Goal: Task Accomplishment & Management: Manage account settings

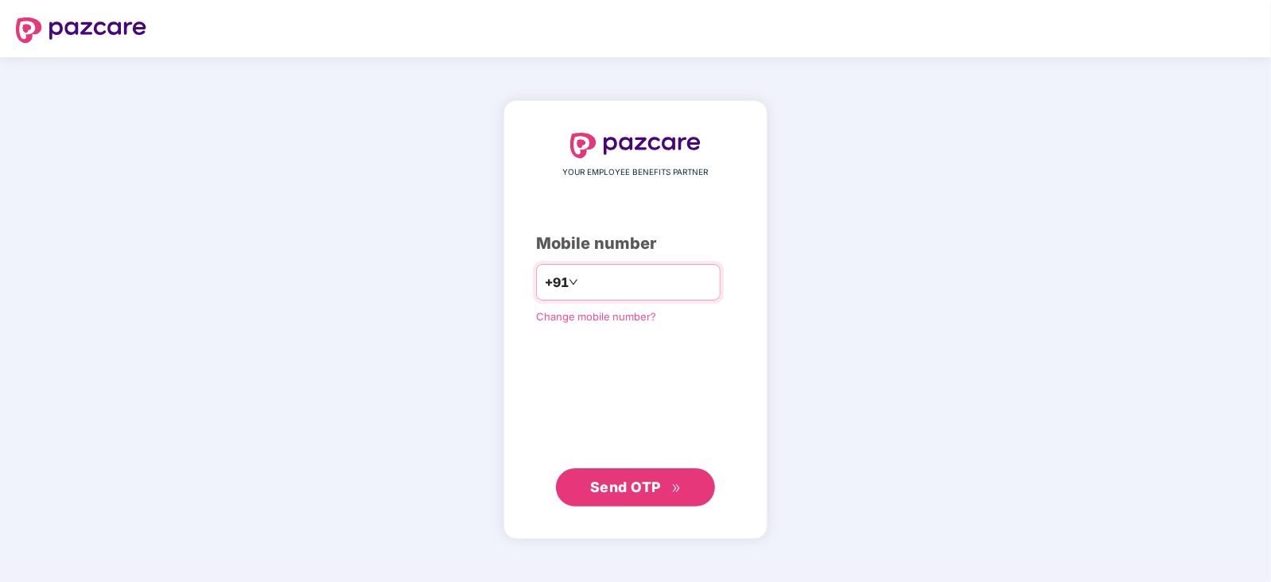
type input "**********"
click at [638, 503] on button "Send OTP" at bounding box center [635, 487] width 159 height 38
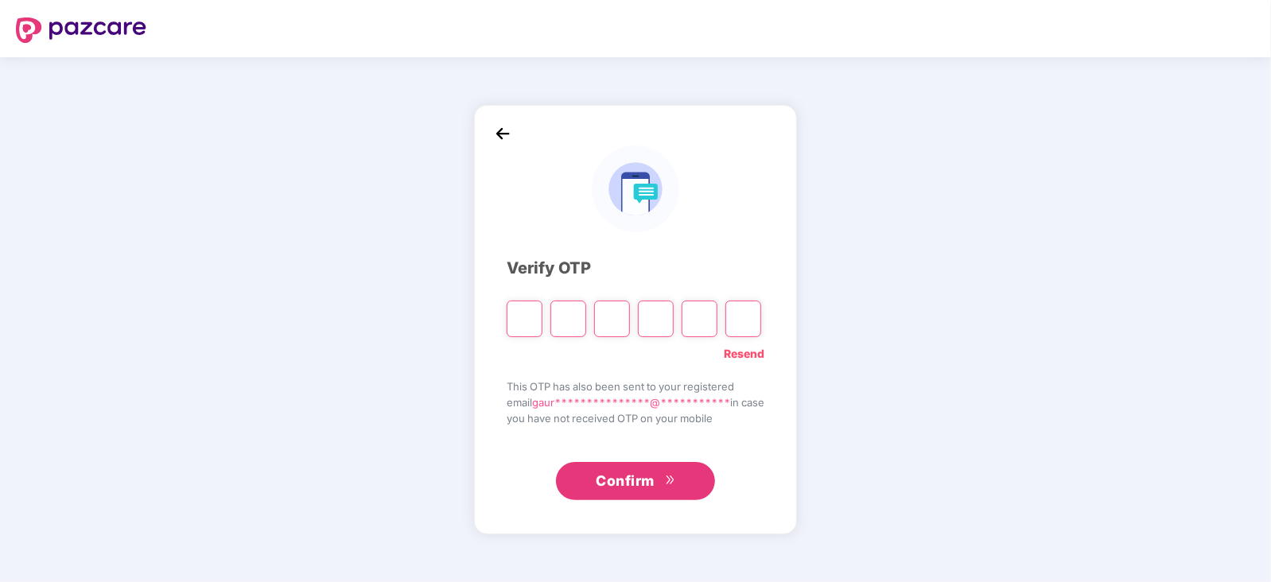
type input "*"
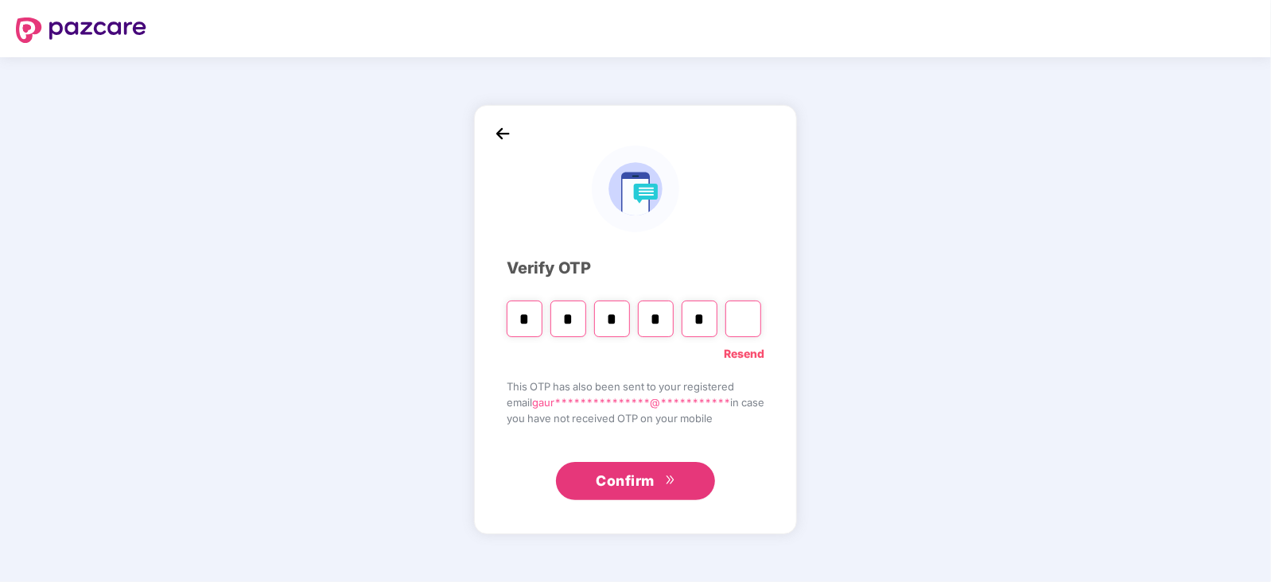
type input "*"
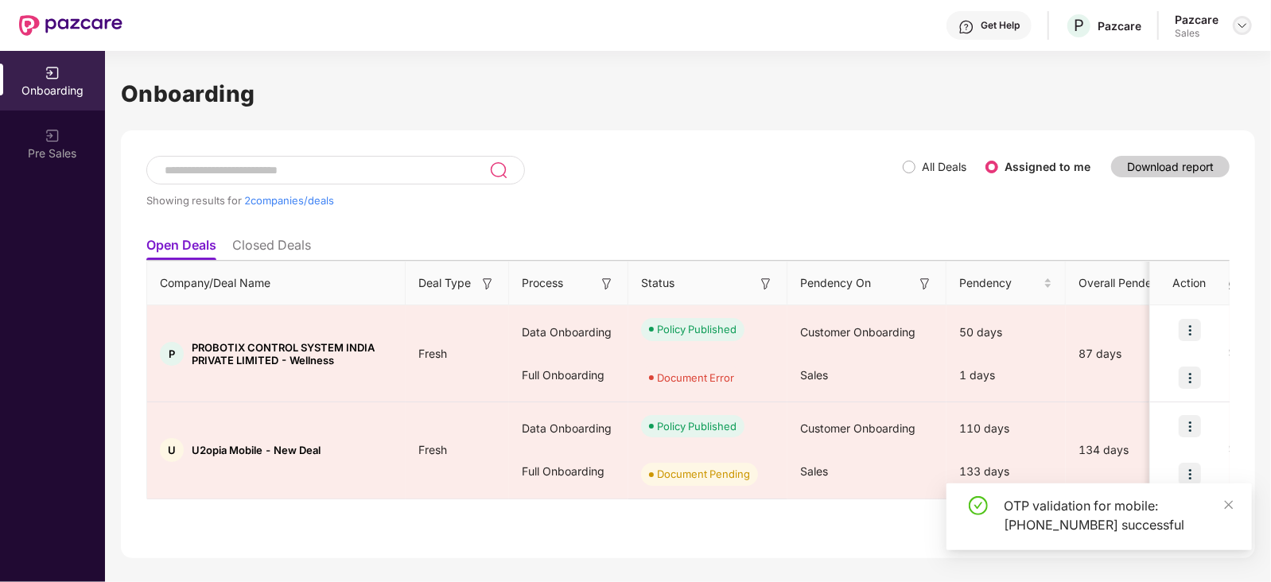
click at [1238, 21] on img at bounding box center [1242, 25] width 13 height 13
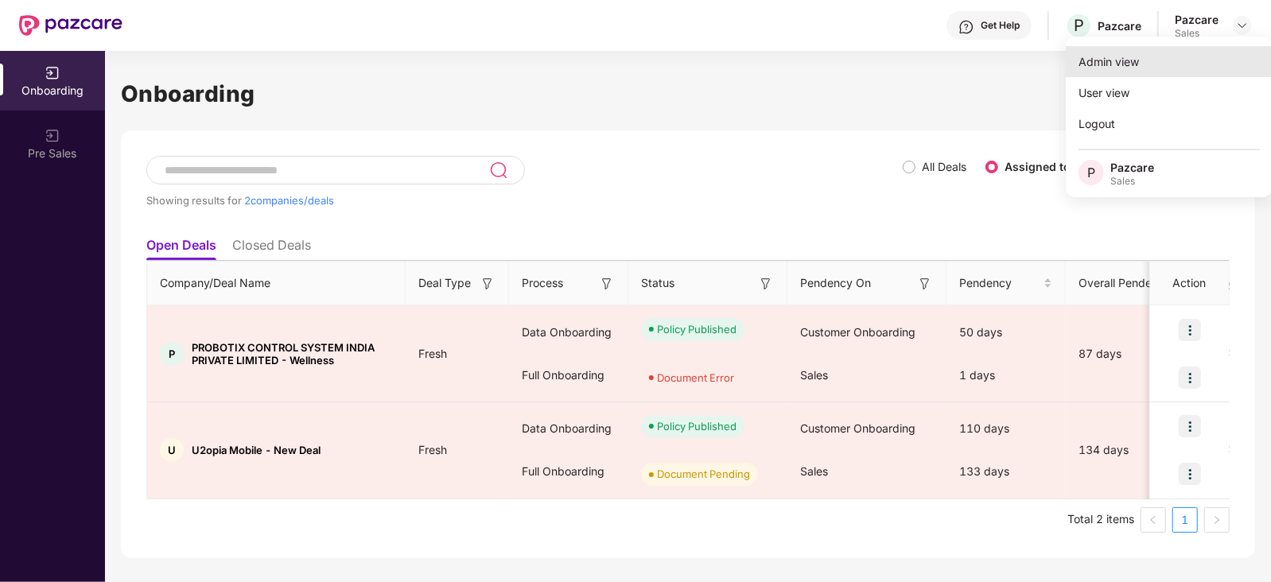
click at [1151, 60] on div "Admin view" at bounding box center [1169, 61] width 207 height 31
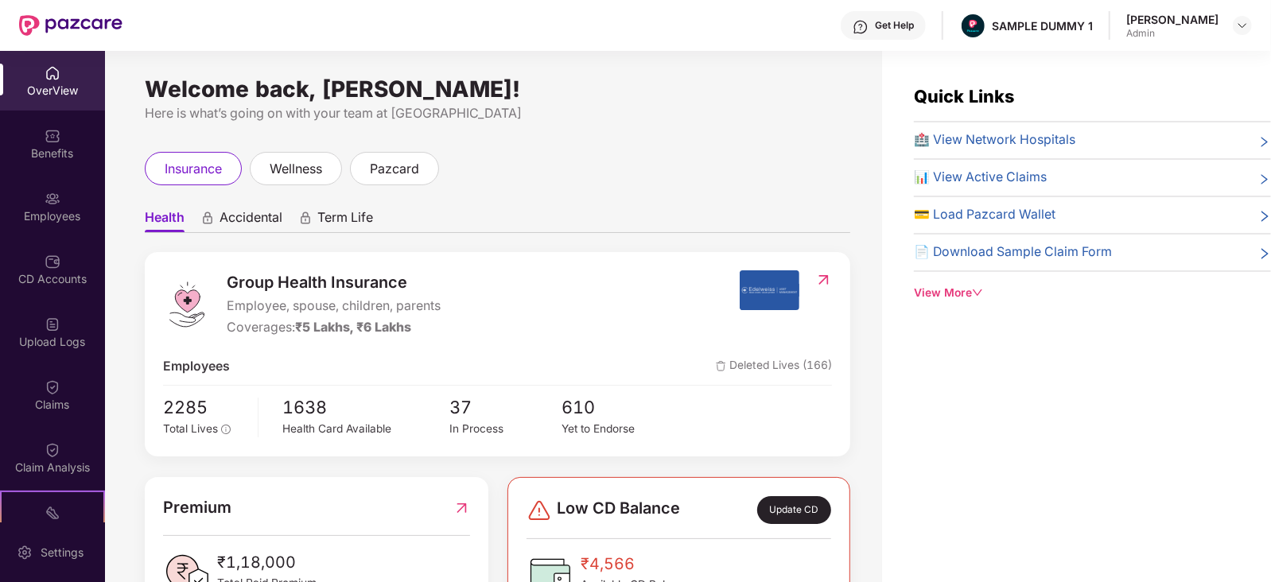
click at [80, 80] on div "OverView" at bounding box center [52, 81] width 105 height 60
click at [165, 223] on span "Health" at bounding box center [165, 220] width 40 height 23
click at [239, 219] on span "Accidental" at bounding box center [251, 220] width 63 height 23
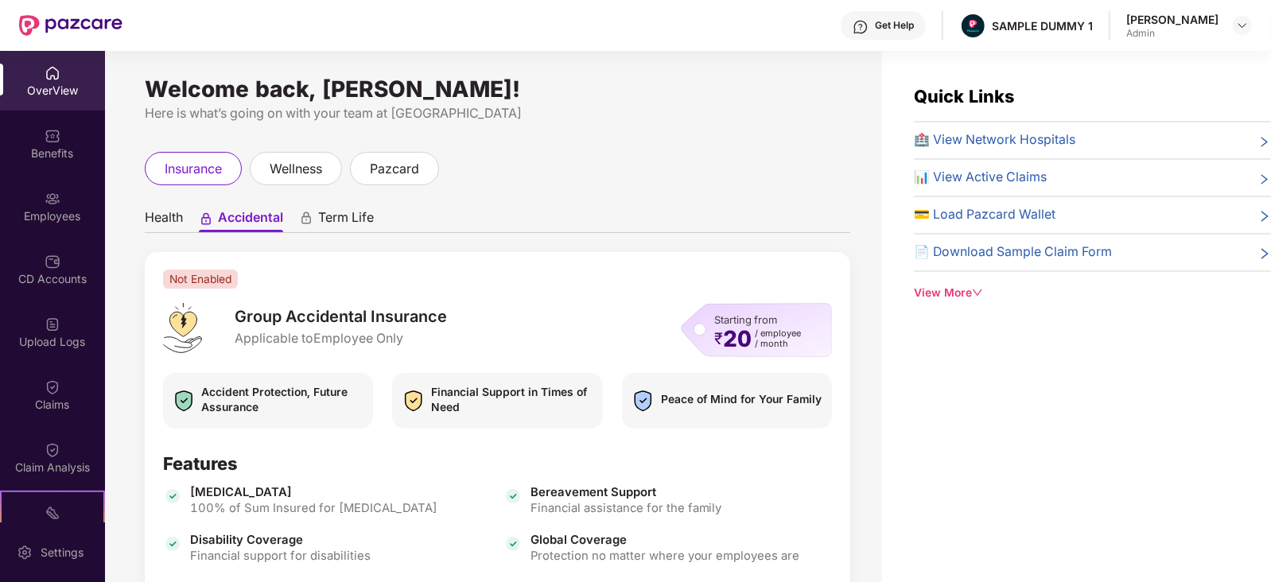
click at [353, 220] on span "Term Life" at bounding box center [346, 220] width 56 height 23
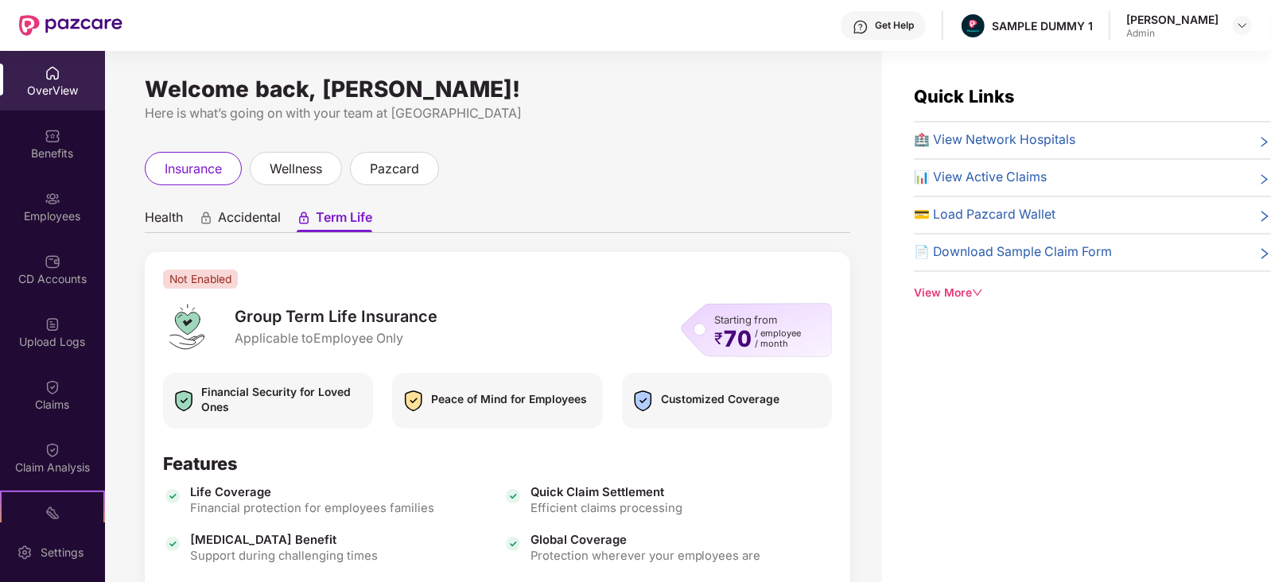
click at [235, 224] on span "Accidental" at bounding box center [249, 220] width 63 height 23
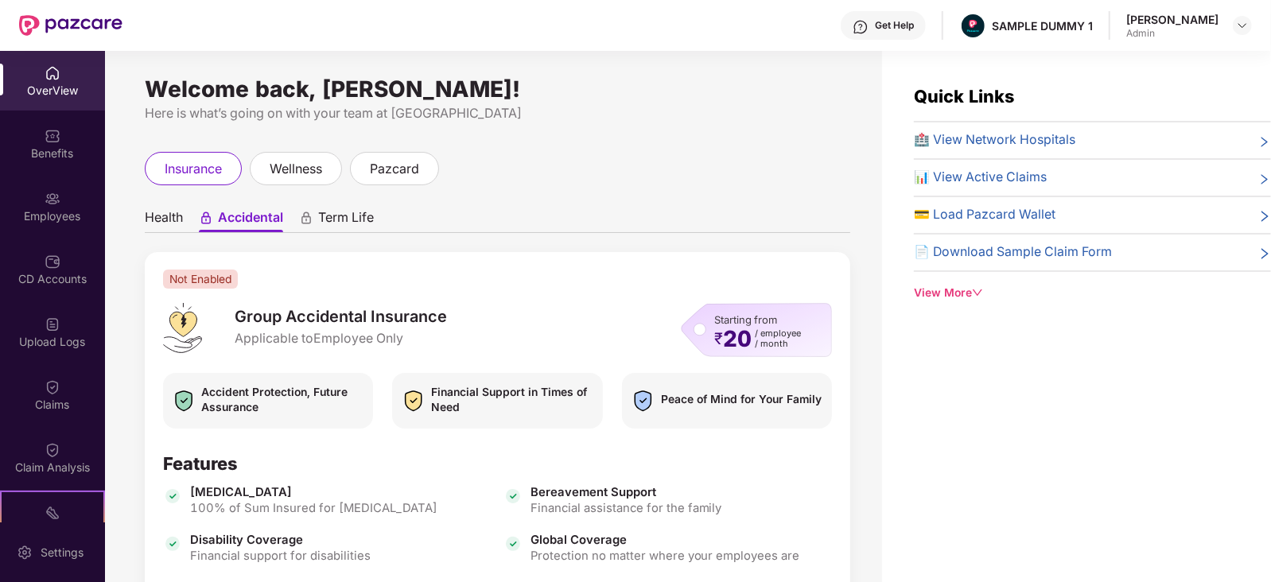
click at [168, 220] on span "Health" at bounding box center [164, 220] width 38 height 23
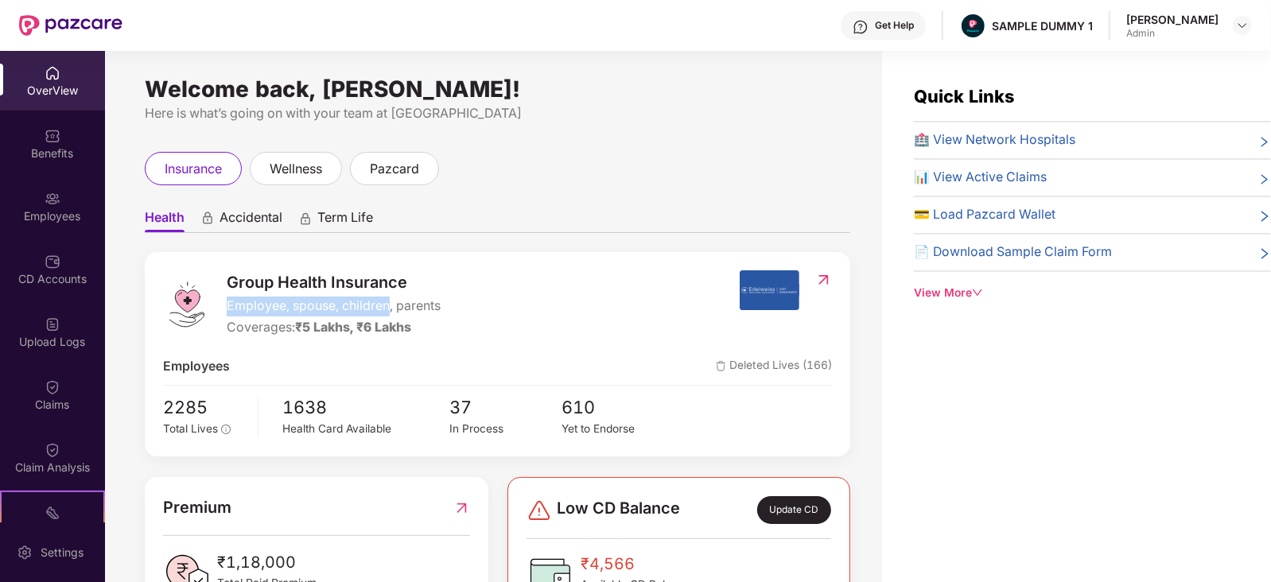
drag, startPoint x: 228, startPoint y: 308, endPoint x: 391, endPoint y: 309, distance: 162.3
click at [391, 309] on span "Employee, spouse, children, parents" at bounding box center [334, 307] width 214 height 20
drag, startPoint x: 230, startPoint y: 331, endPoint x: 431, endPoint y: 318, distance: 201.7
click at [431, 318] on div "Coverages: ₹5 Lakhs, ₹6 Lakhs" at bounding box center [334, 328] width 214 height 20
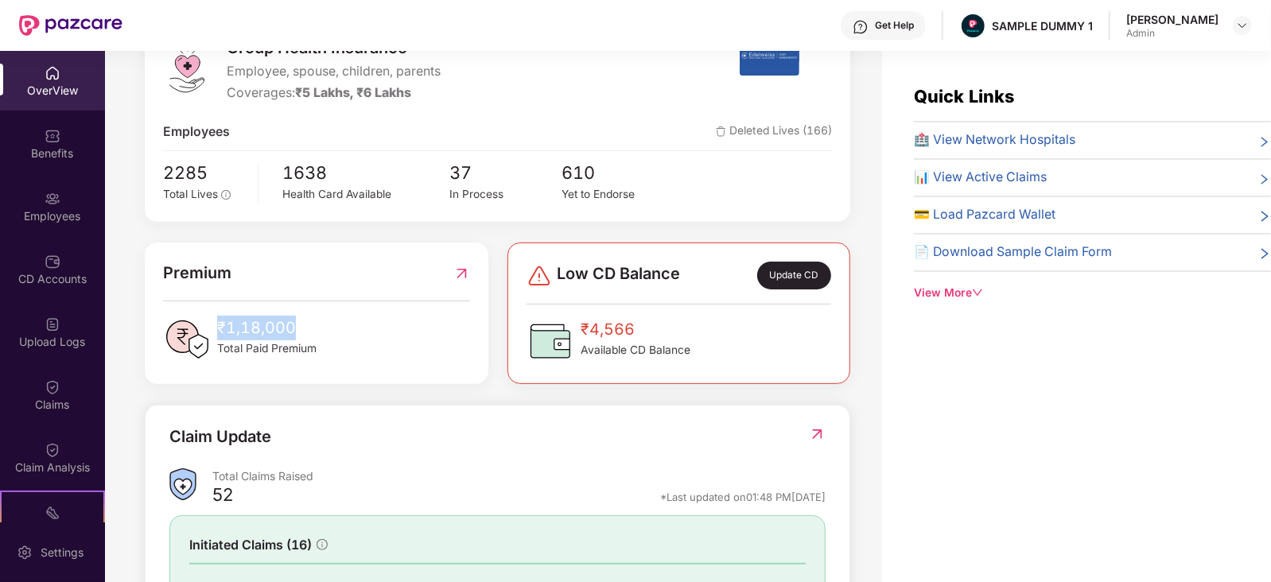
drag, startPoint x: 215, startPoint y: 330, endPoint x: 325, endPoint y: 324, distance: 110.0
click at [325, 324] on div "₹1,18,000 Total Paid Premium" at bounding box center [316, 340] width 306 height 48
click at [217, 325] on span "₹1,18,000" at bounding box center [266, 328] width 99 height 25
drag, startPoint x: 590, startPoint y: 329, endPoint x: 652, endPoint y: 329, distance: 62.9
click at [652, 329] on span "₹4,566" at bounding box center [636, 329] width 110 height 25
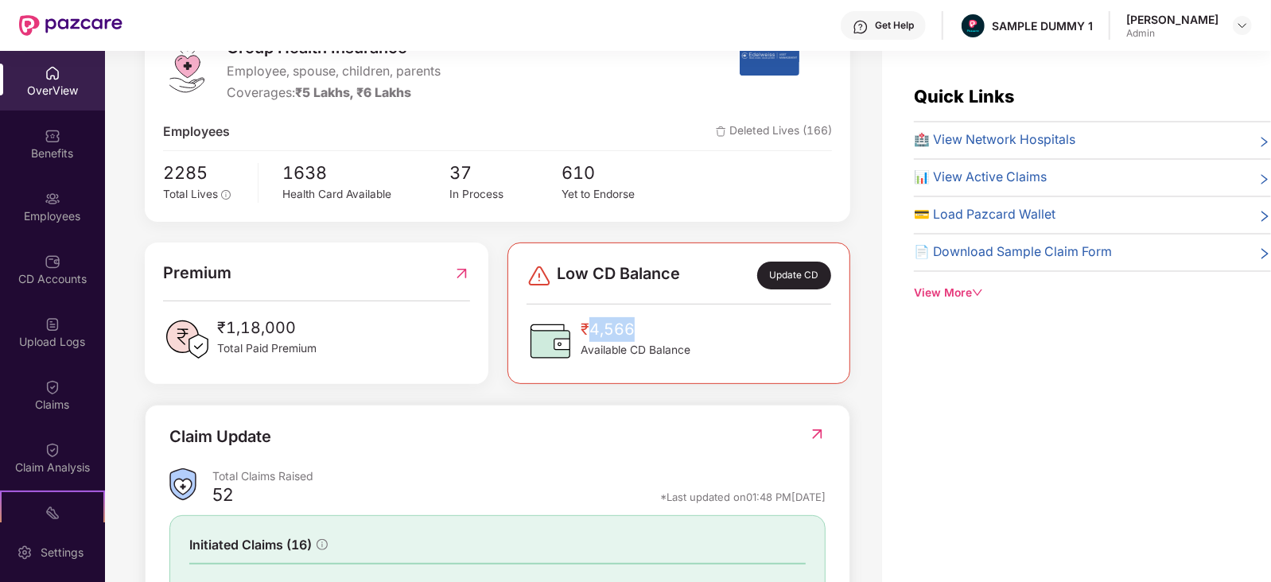
scroll to position [403, 0]
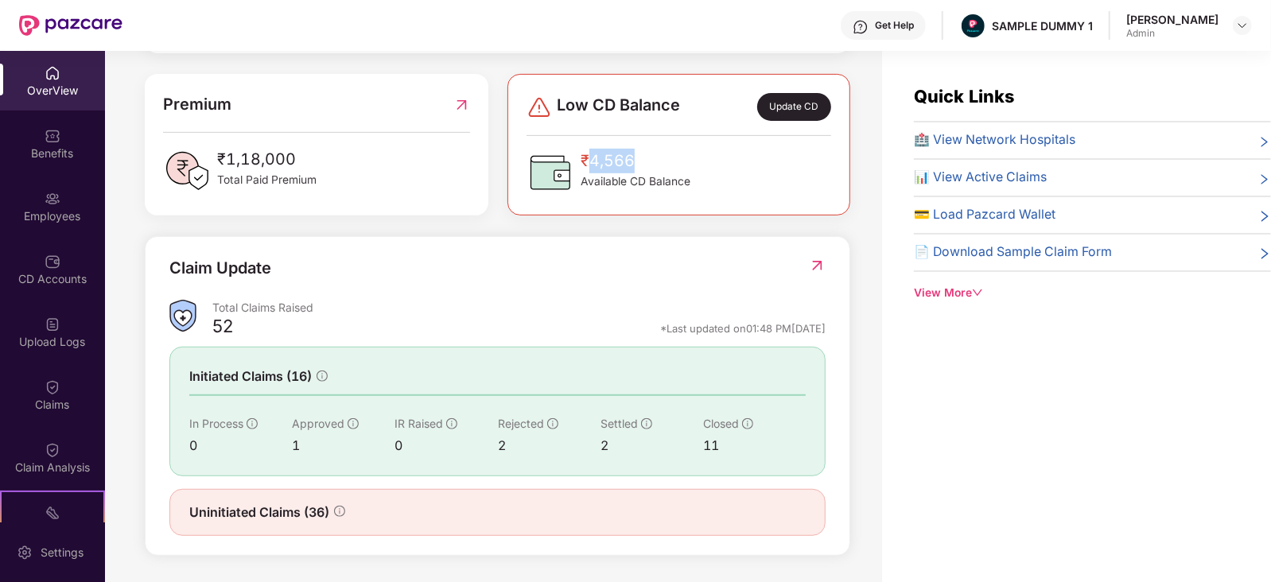
click at [812, 262] on img at bounding box center [817, 266] width 17 height 16
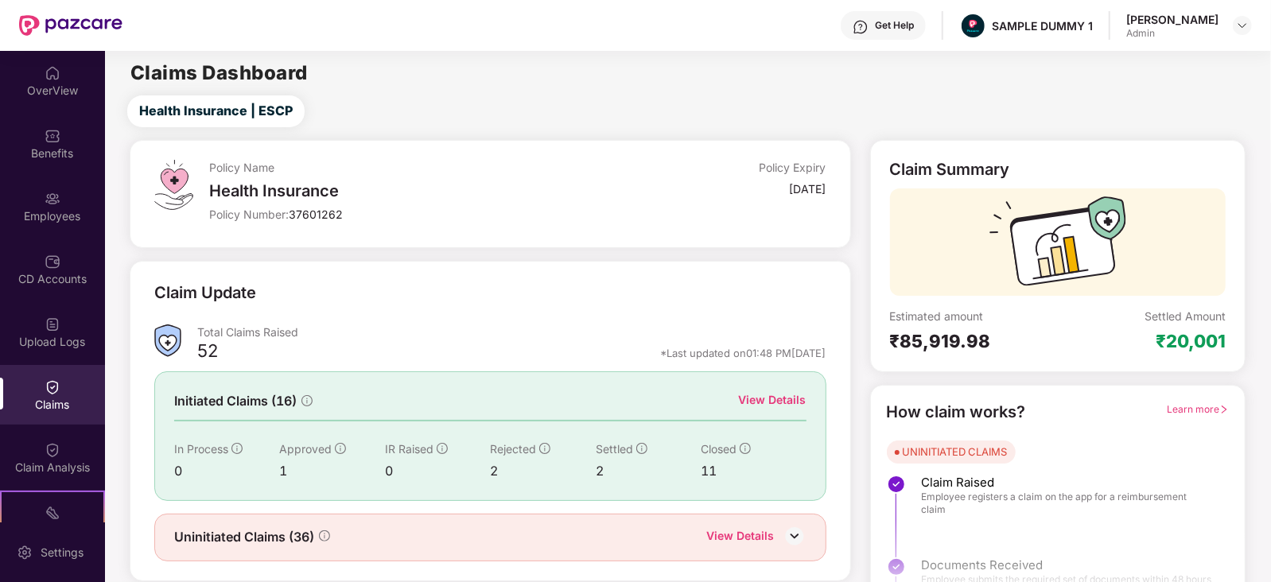
scroll to position [40, 0]
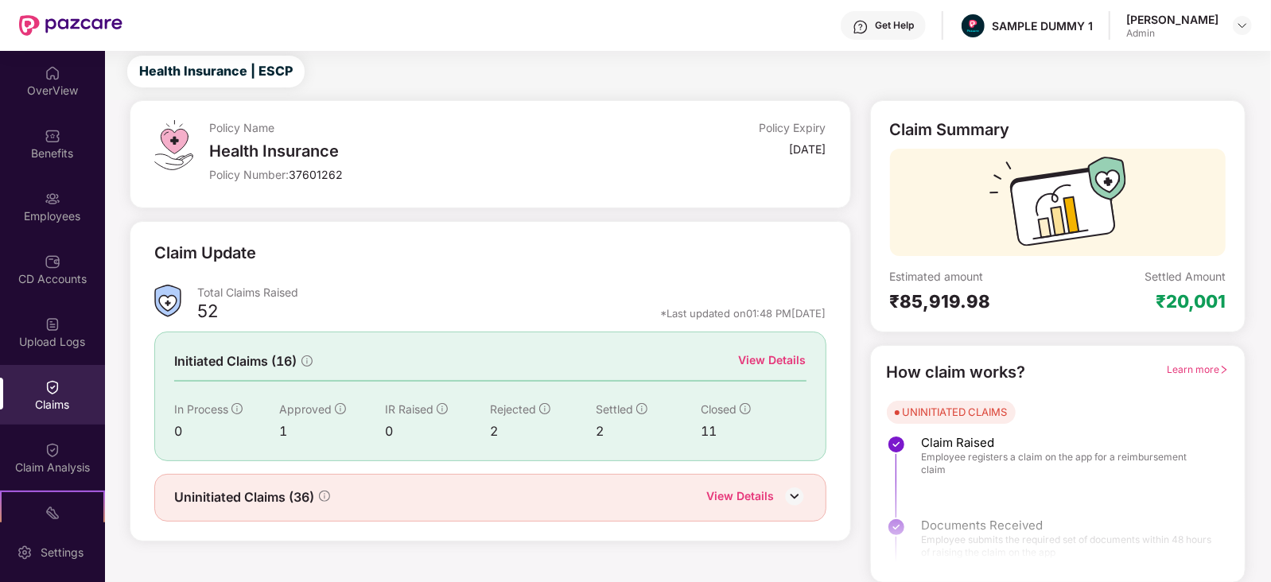
click at [772, 357] on div "View Details" at bounding box center [773, 361] width 68 height 18
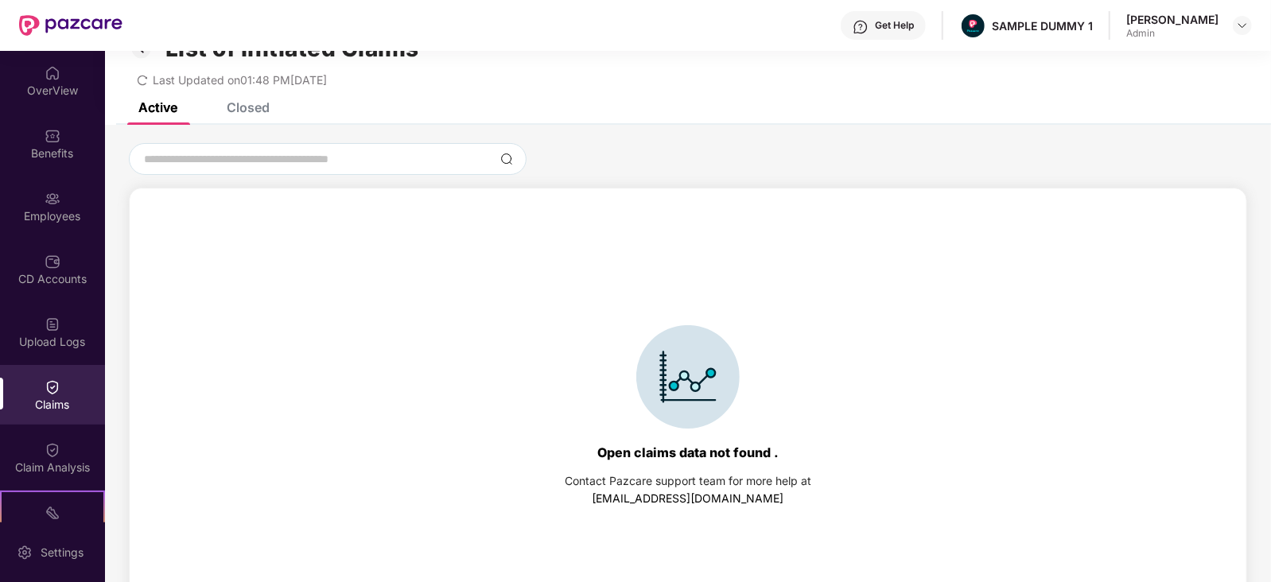
click at [258, 107] on div "Closed" at bounding box center [248, 107] width 43 height 16
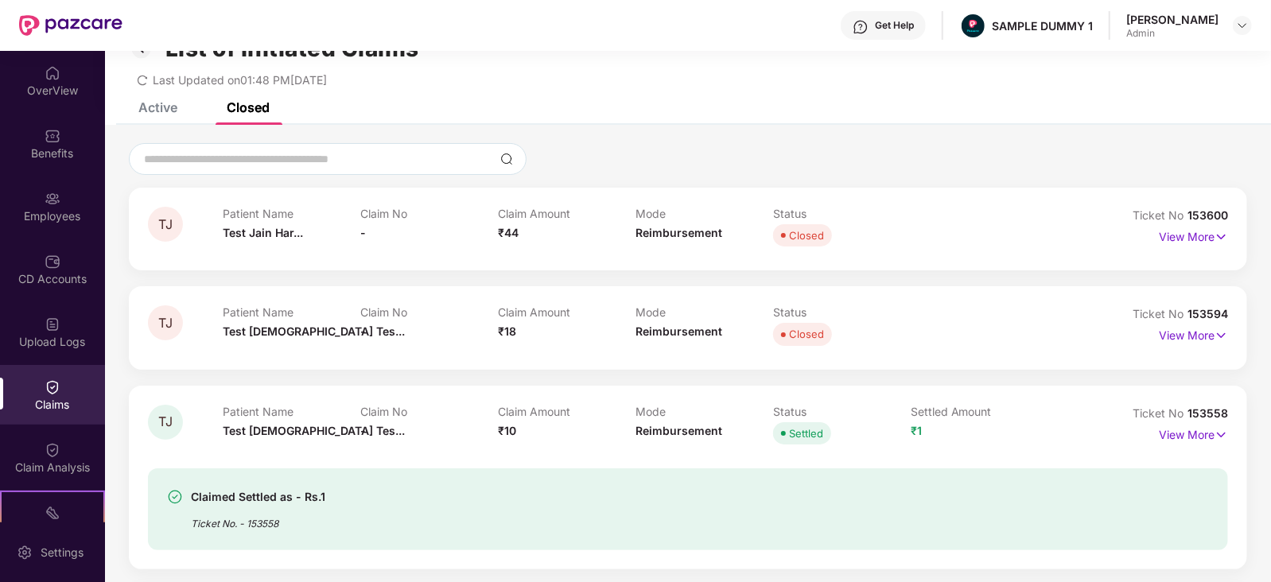
scroll to position [337, 0]
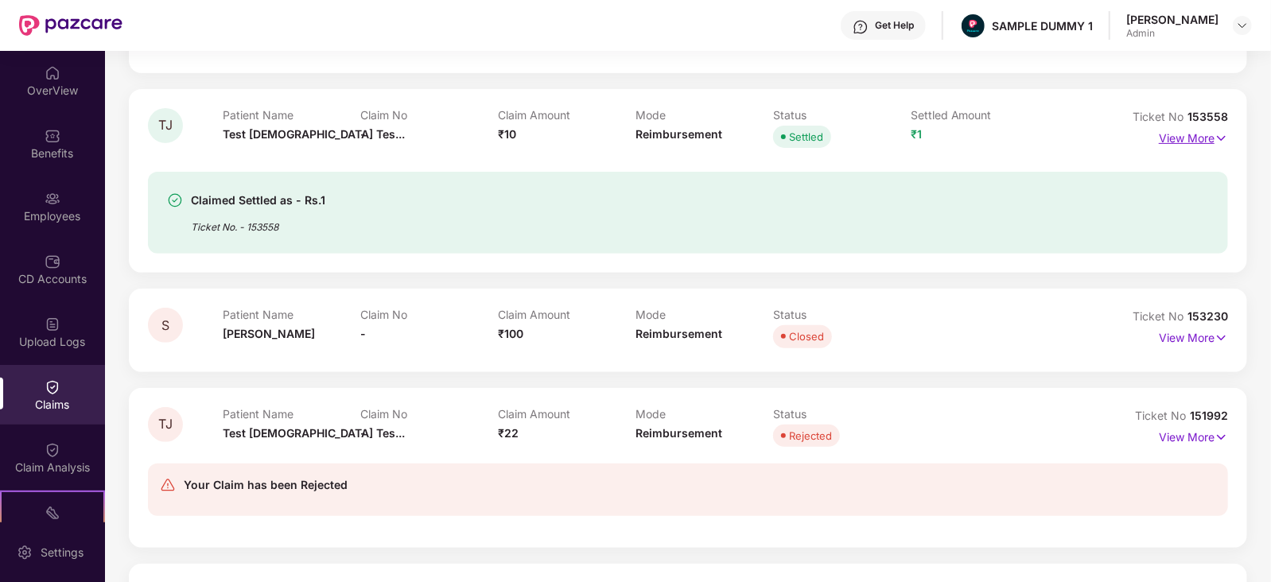
click at [1208, 142] on p "View More" at bounding box center [1193, 136] width 69 height 21
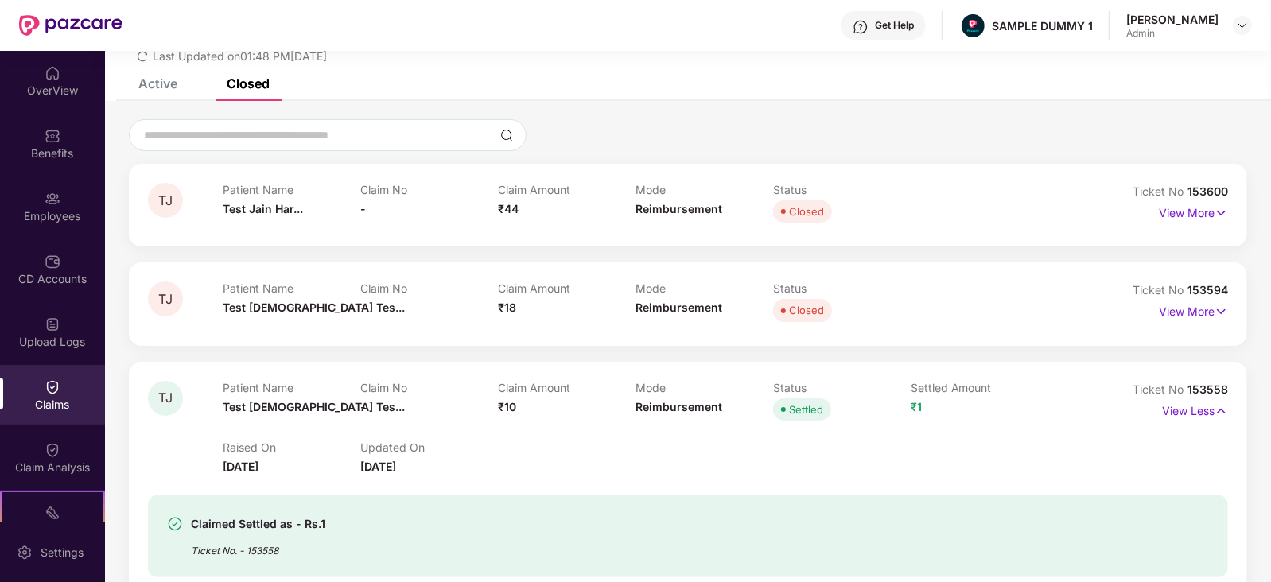
scroll to position [133, 0]
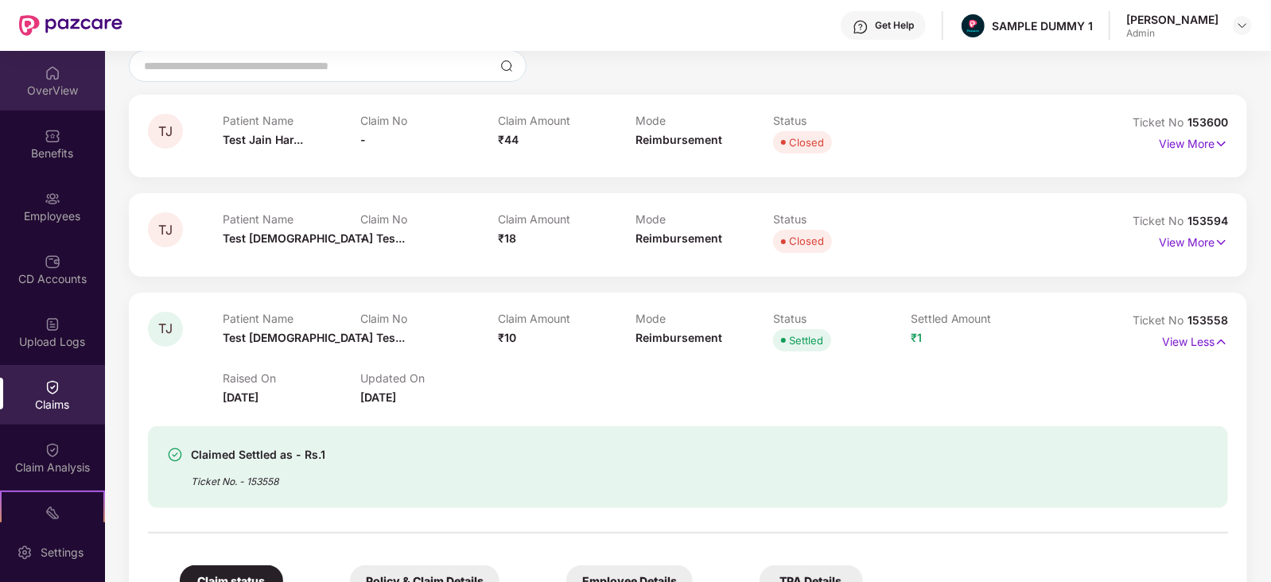
click at [36, 98] on div "OverView" at bounding box center [52, 81] width 105 height 60
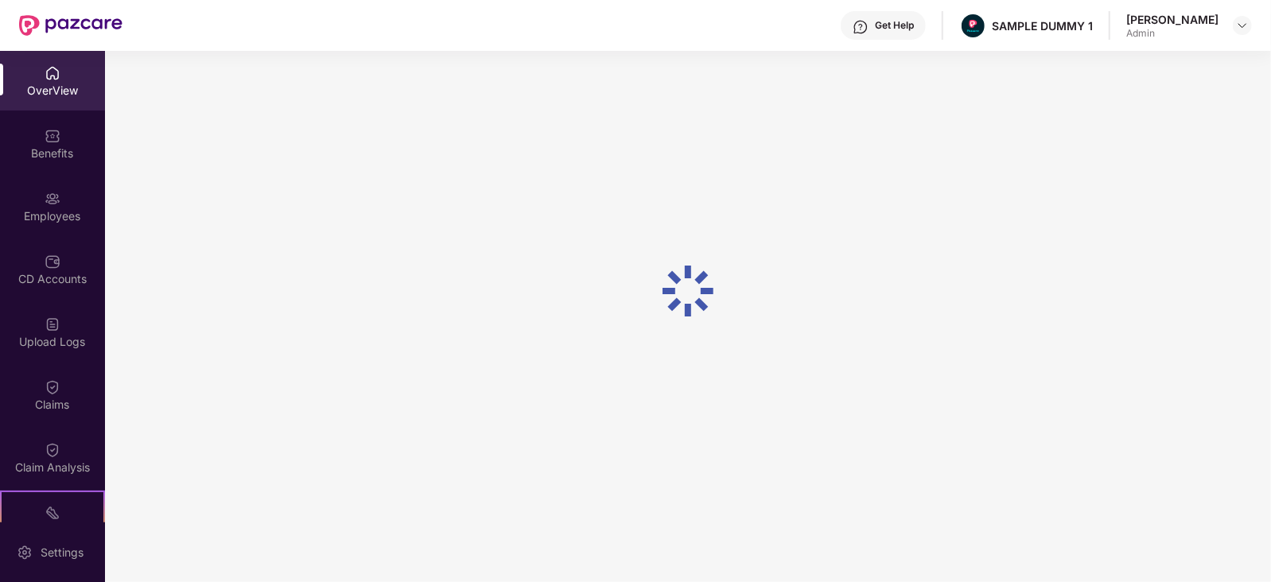
scroll to position [51, 0]
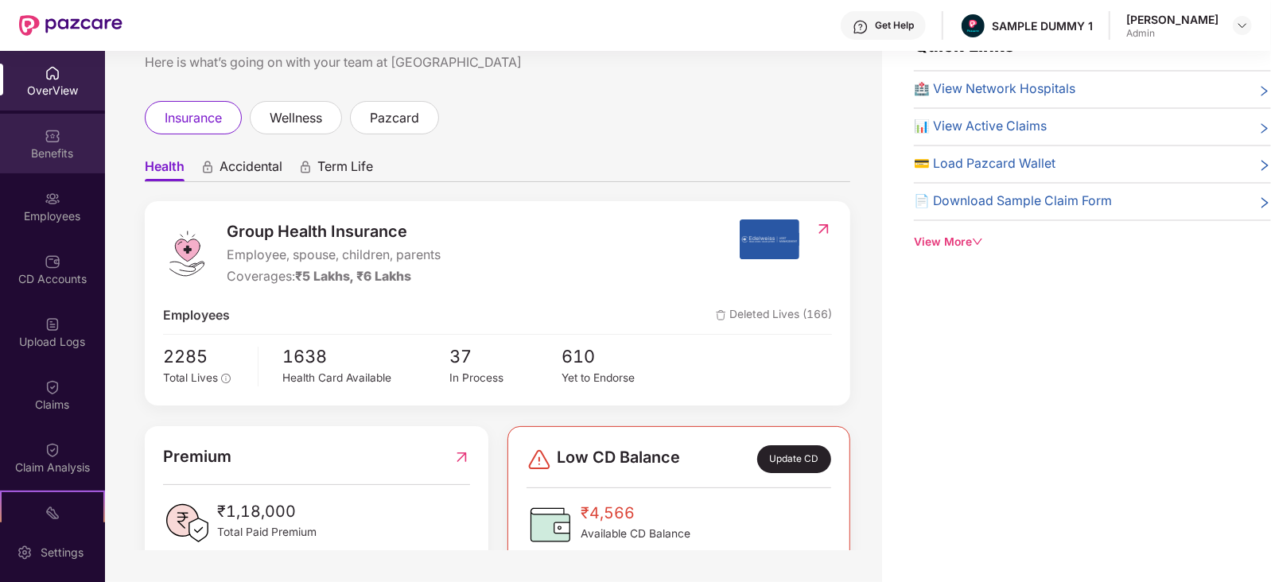
click at [37, 140] on div "Benefits" at bounding box center [52, 144] width 105 height 60
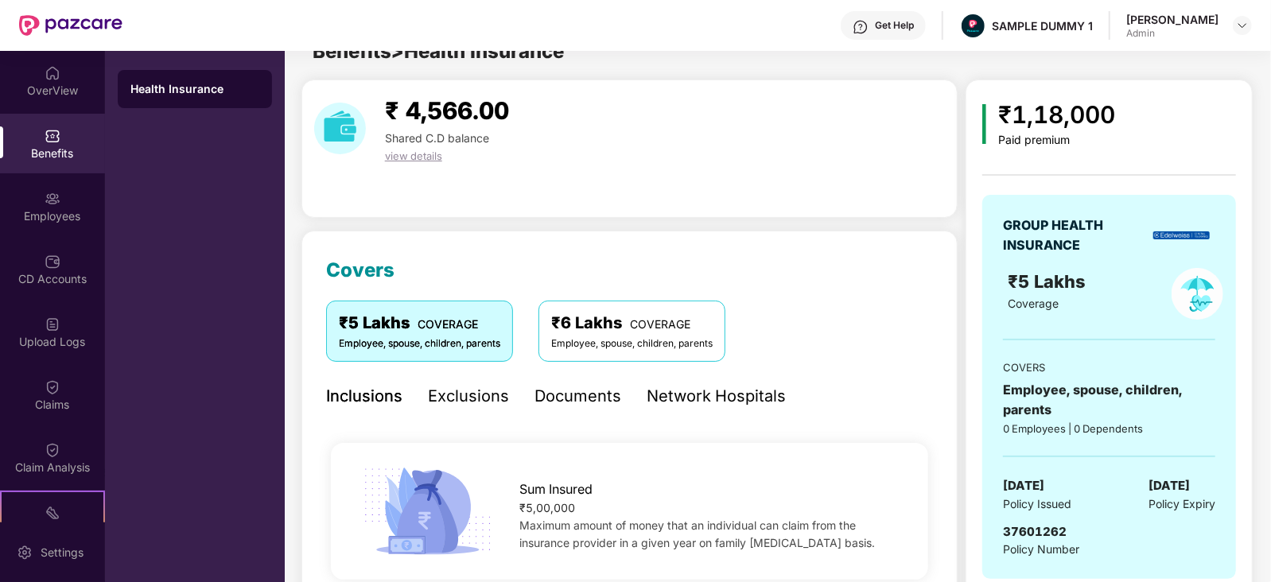
scroll to position [133, 0]
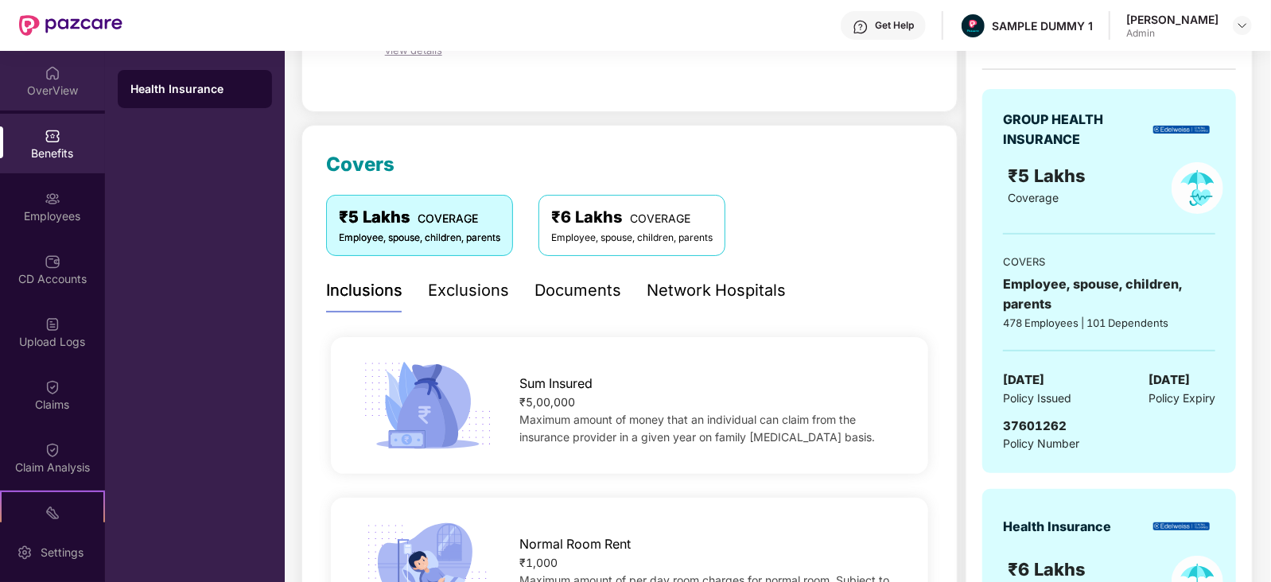
click at [43, 93] on div "OverView" at bounding box center [52, 91] width 105 height 16
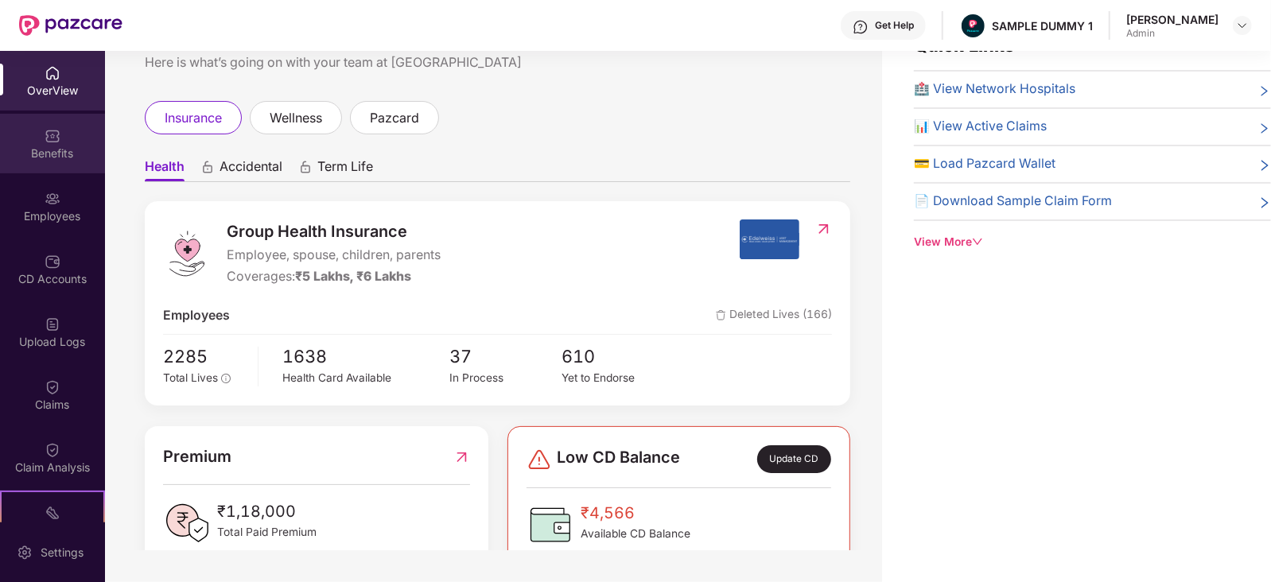
click at [45, 130] on img at bounding box center [53, 136] width 16 height 16
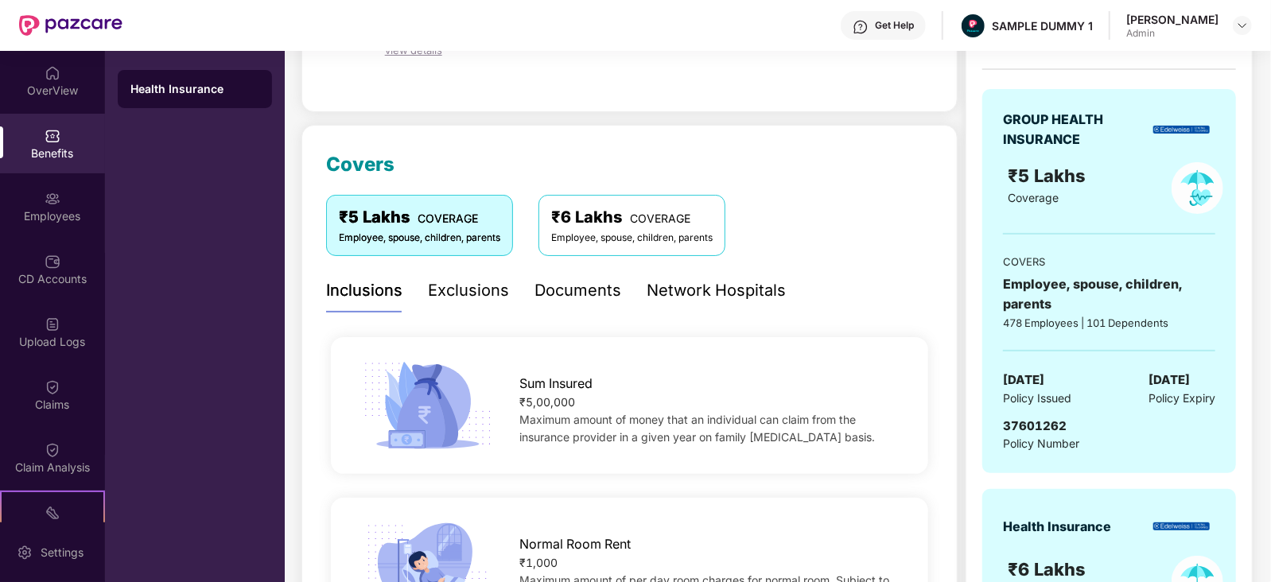
scroll to position [0, 0]
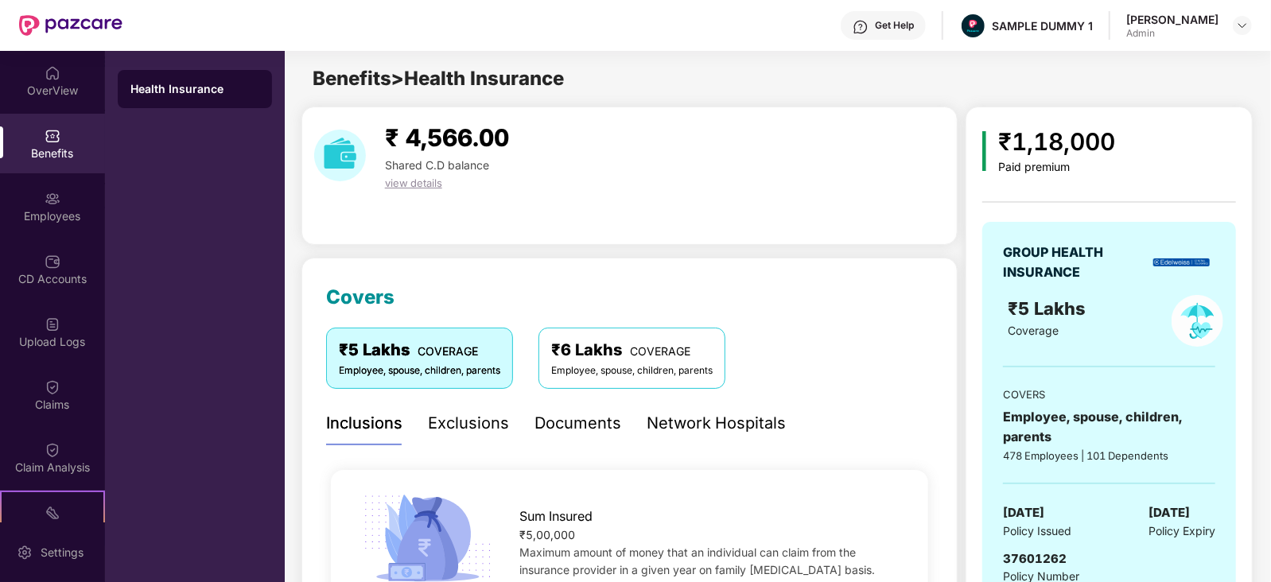
click at [366, 422] on div "Inclusions" at bounding box center [364, 423] width 76 height 25
click at [446, 423] on div "Exclusions" at bounding box center [468, 423] width 81 height 25
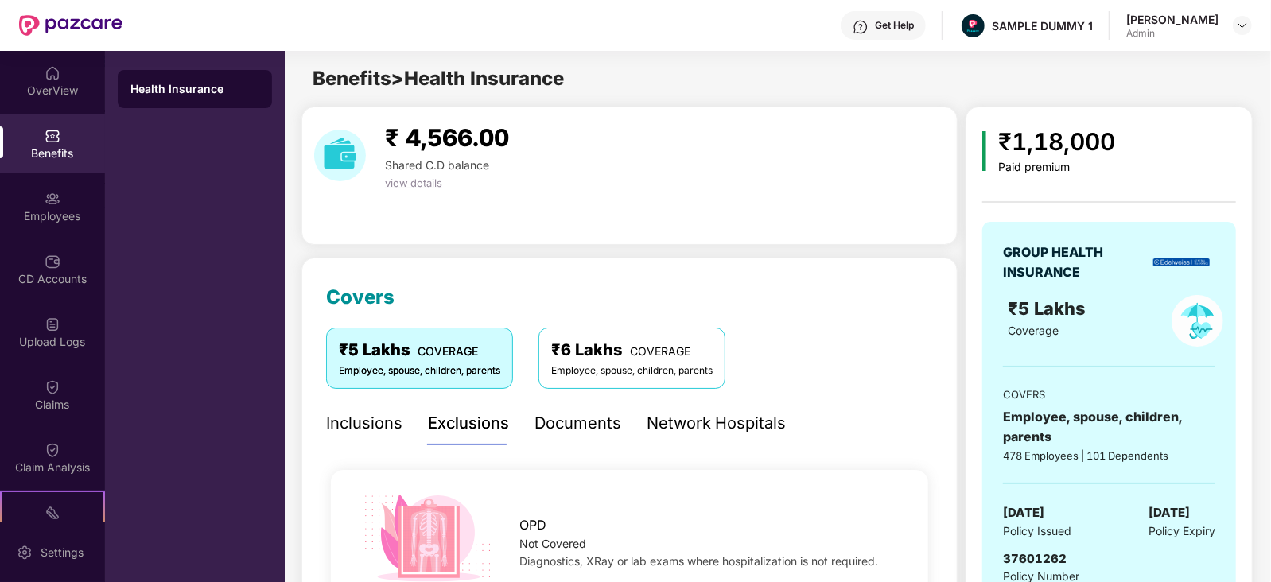
click at [563, 417] on div "Documents" at bounding box center [578, 423] width 87 height 25
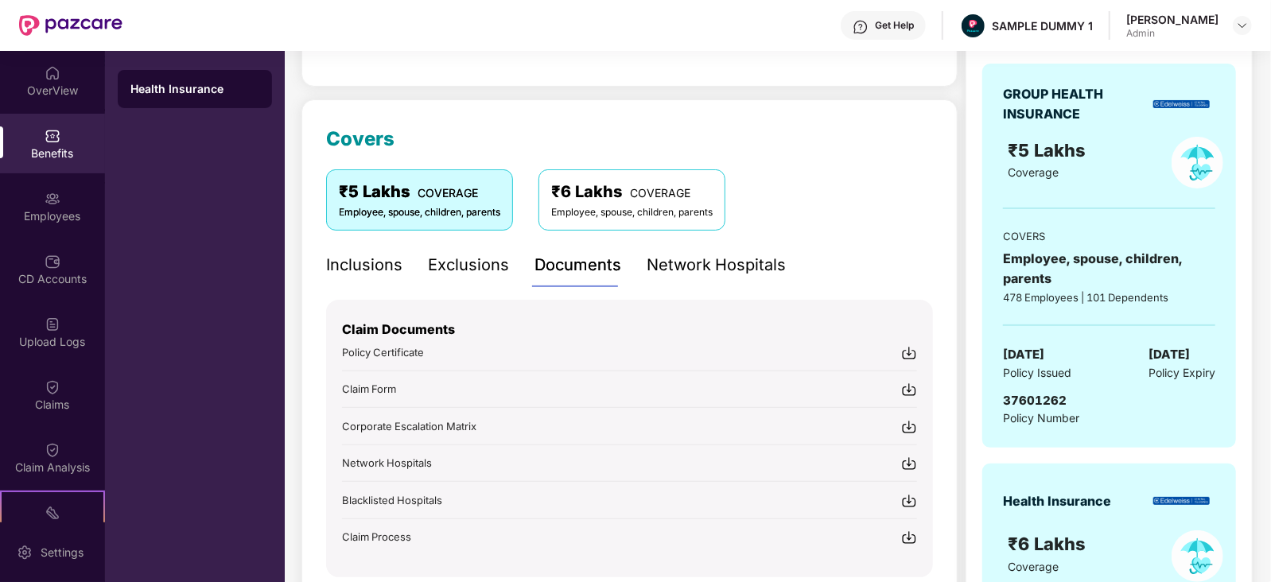
scroll to position [162, 0]
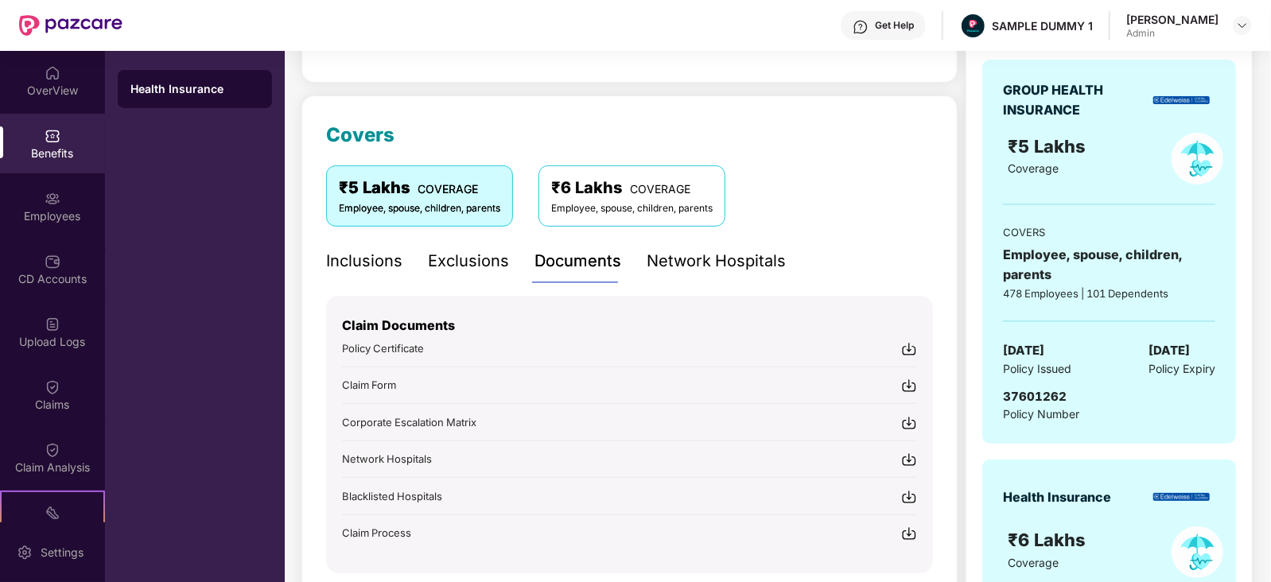
click at [911, 348] on img at bounding box center [909, 349] width 16 height 16
click at [361, 264] on div "Inclusions" at bounding box center [364, 261] width 76 height 25
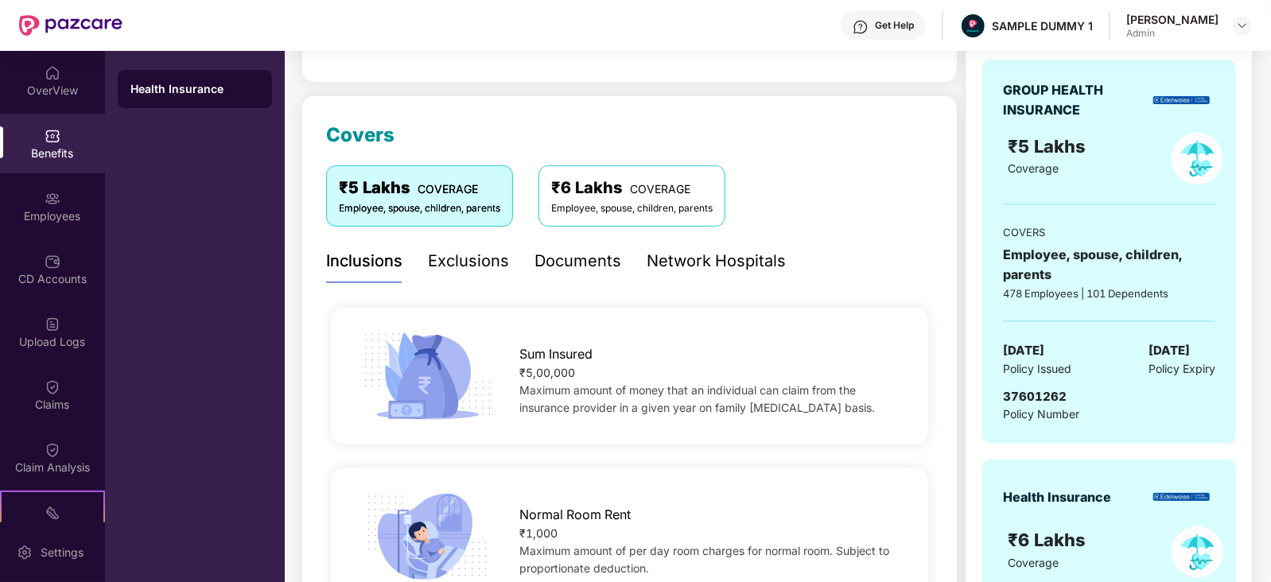
click at [465, 262] on div "Exclusions" at bounding box center [468, 261] width 81 height 25
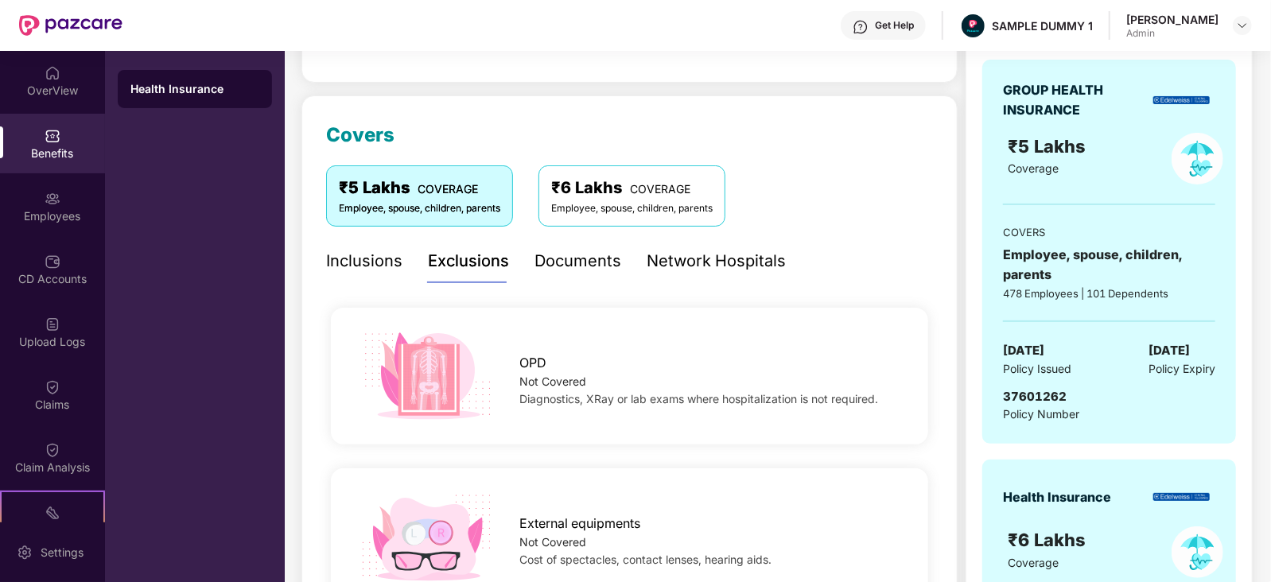
click at [588, 261] on div "Documents" at bounding box center [578, 261] width 87 height 25
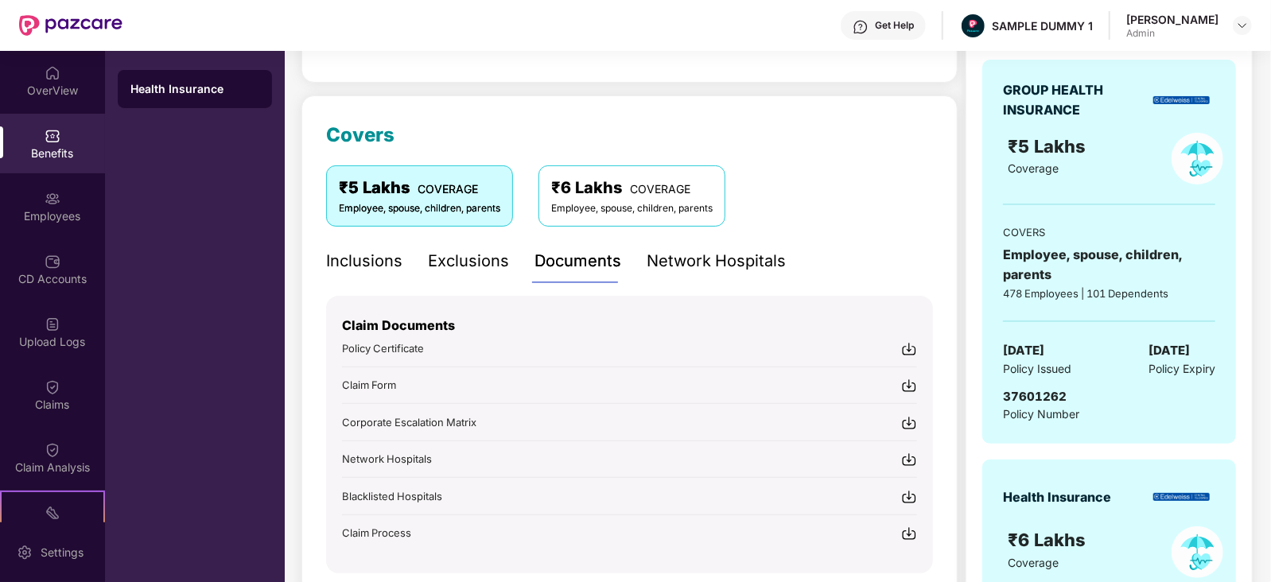
click at [908, 384] on img at bounding box center [909, 386] width 16 height 16
click at [667, 259] on div "Network Hospitals" at bounding box center [716, 261] width 139 height 25
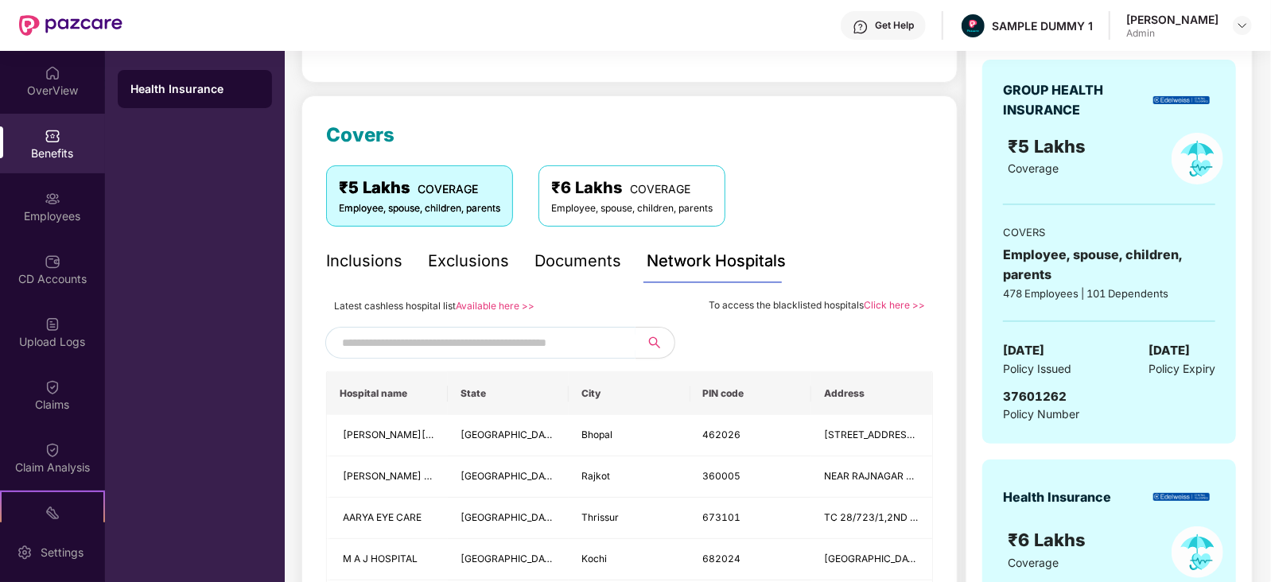
click at [535, 338] on input "text" at bounding box center [478, 343] width 272 height 24
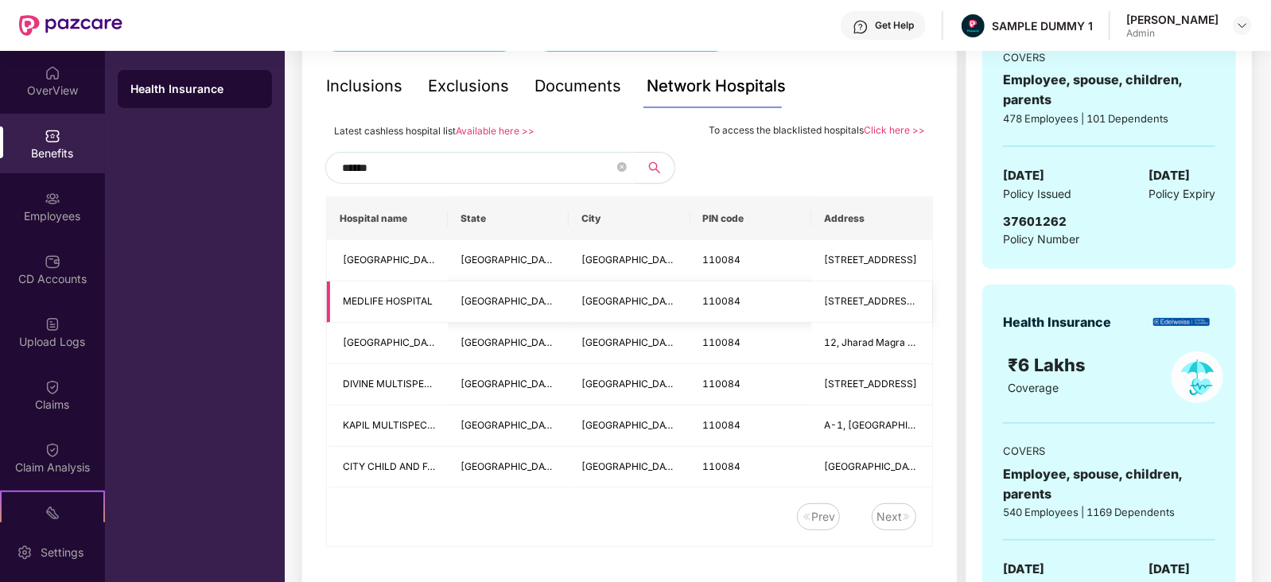
scroll to position [0, 0]
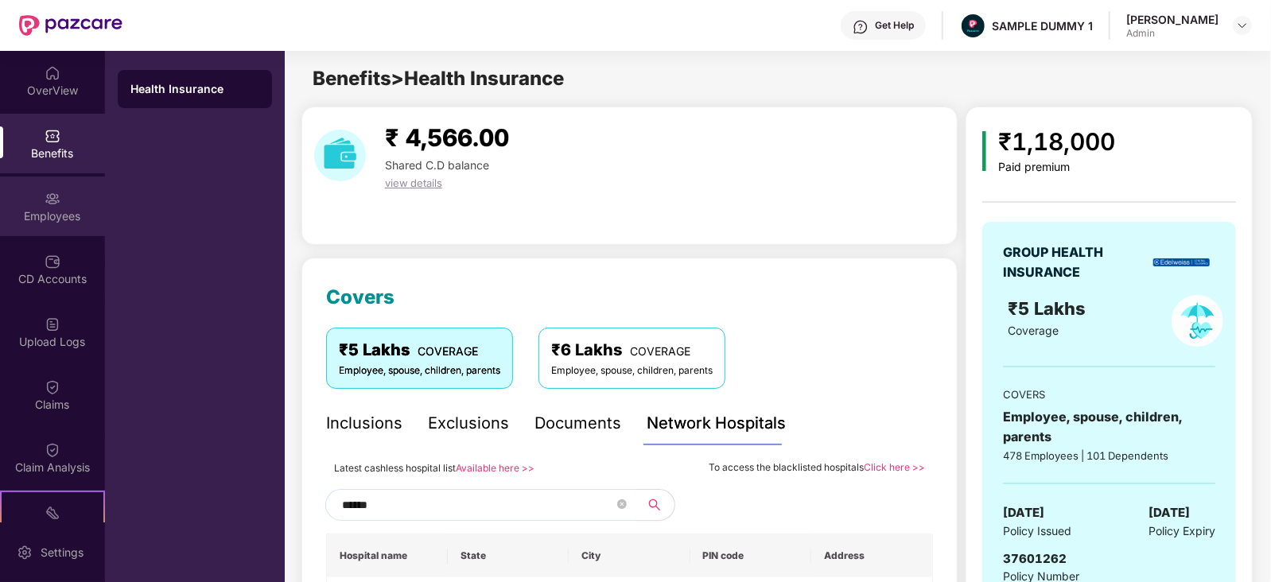
type input "******"
click at [32, 206] on div "Employees" at bounding box center [52, 207] width 105 height 60
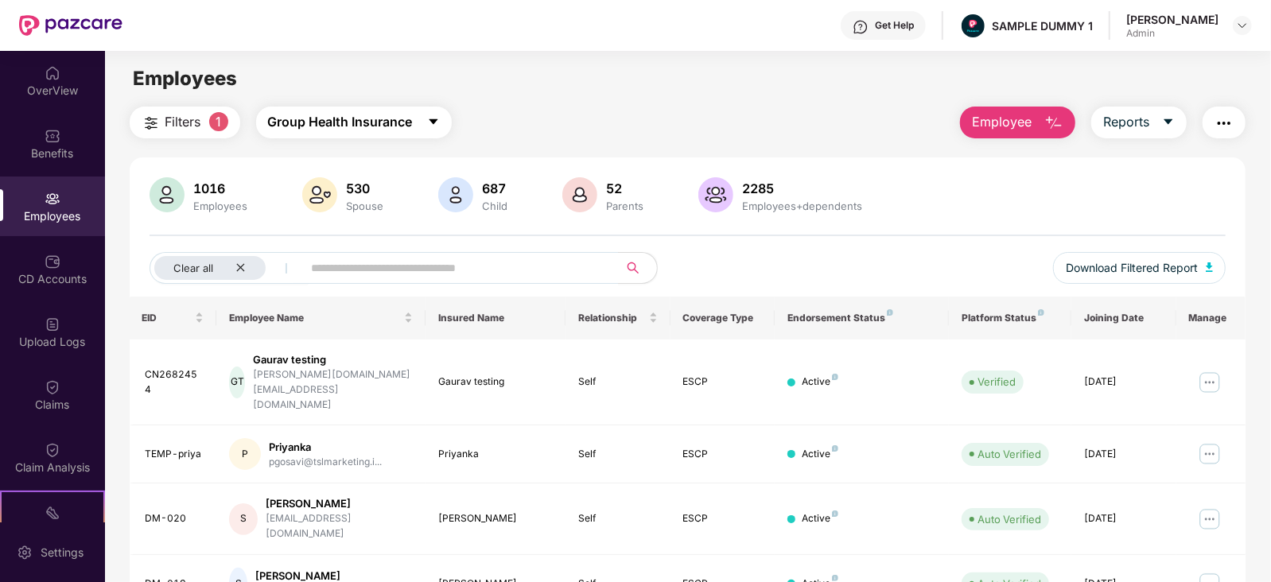
click at [354, 121] on span "Group Health Insurance" at bounding box center [340, 122] width 145 height 20
click at [538, 93] on div "Employees" at bounding box center [688, 79] width 1166 height 30
click at [1003, 125] on span "Employee" at bounding box center [1002, 122] width 60 height 20
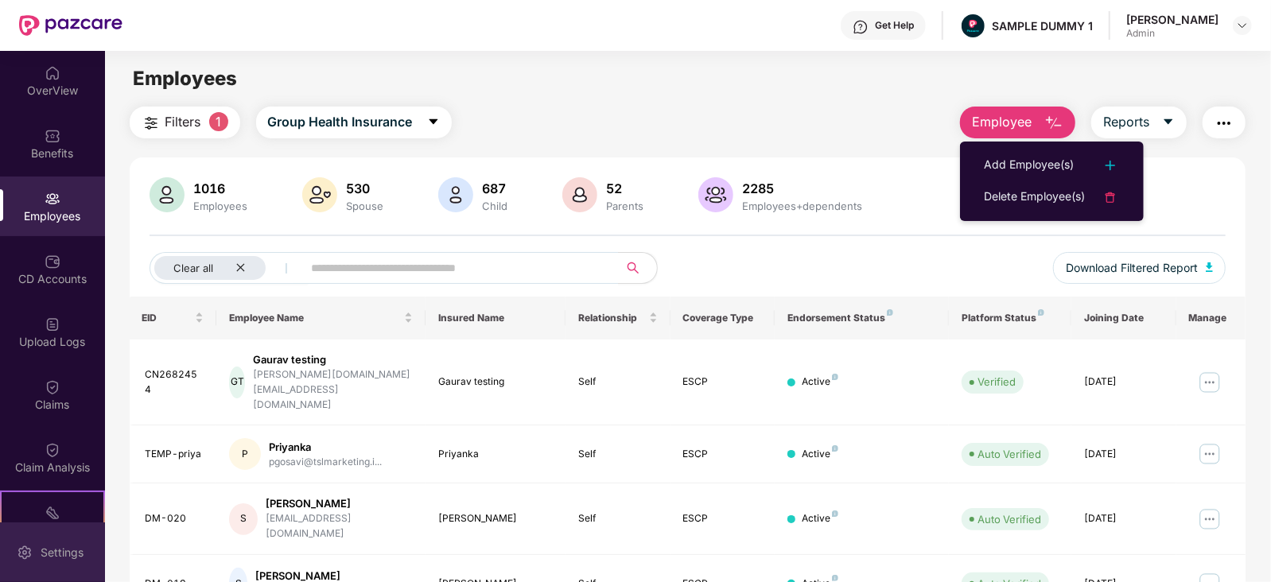
click at [21, 549] on img at bounding box center [25, 553] width 16 height 16
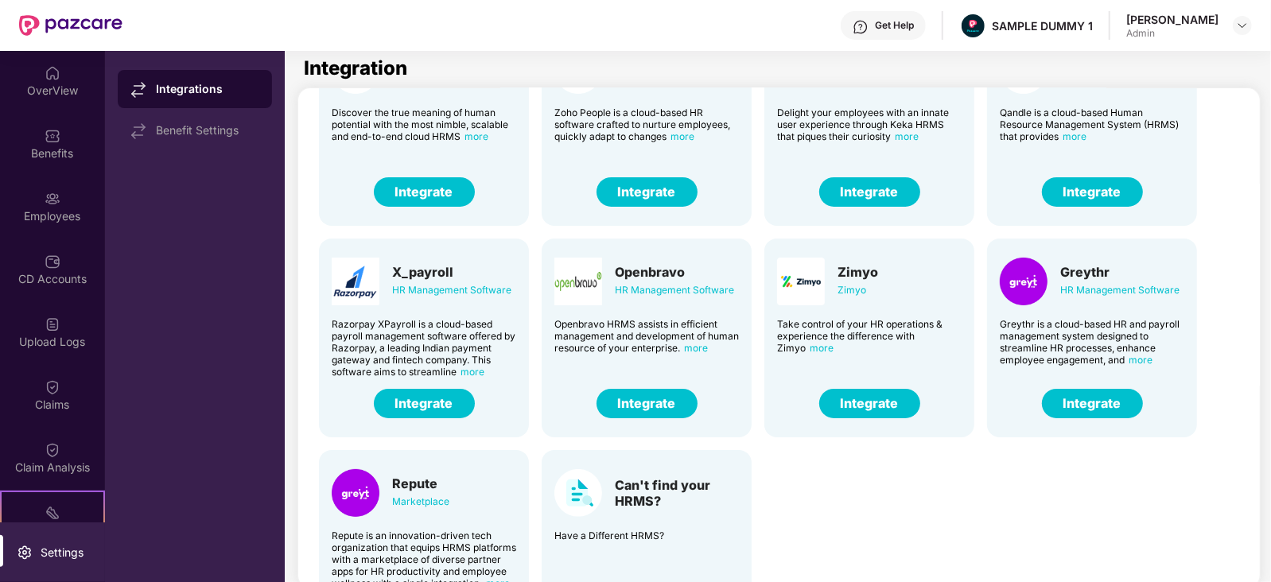
scroll to position [107, 0]
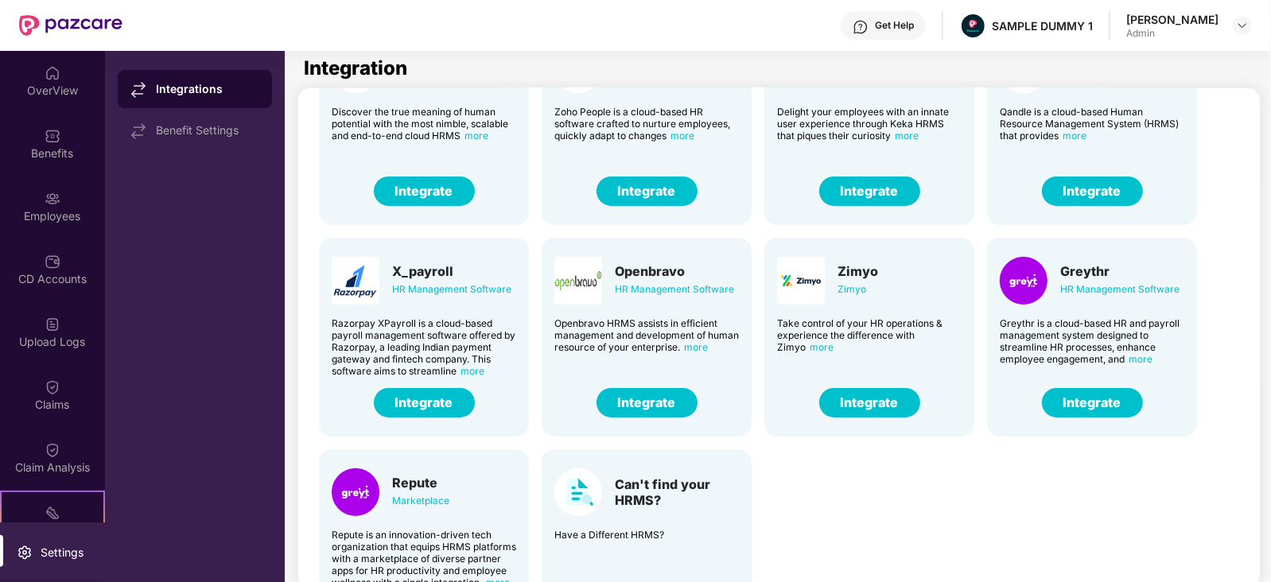
click at [1078, 404] on button "Integrate" at bounding box center [1092, 402] width 101 height 29
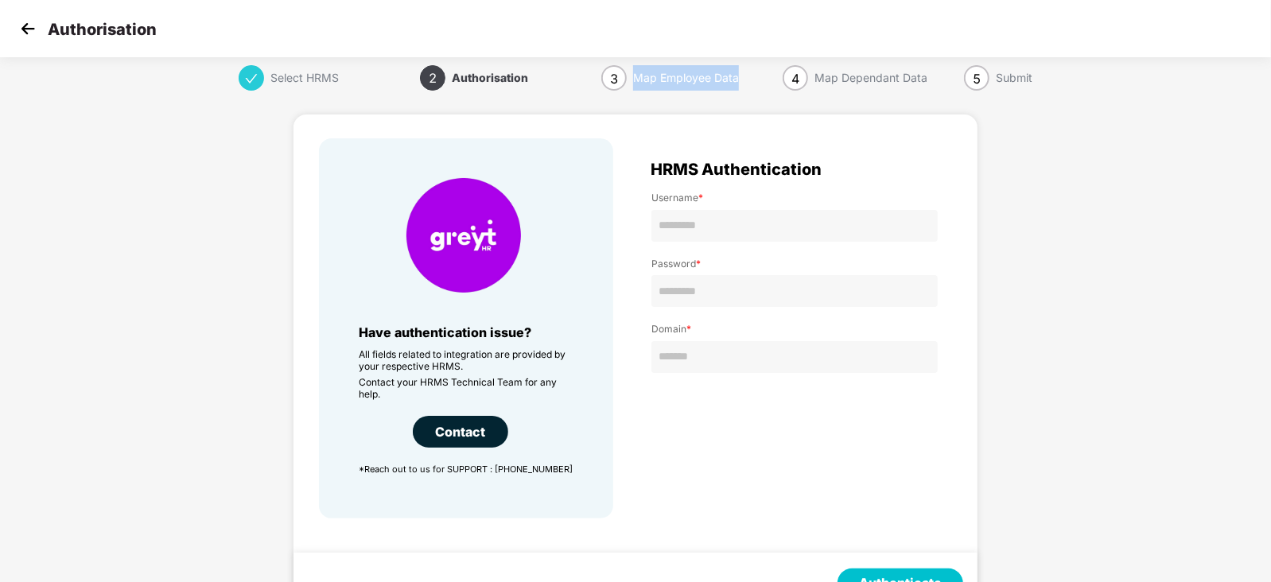
drag, startPoint x: 628, startPoint y: 76, endPoint x: 752, endPoint y: 77, distance: 123.3
click at [752, 77] on div "3 Map Employee Data" at bounding box center [691, 77] width 181 height 25
drag, startPoint x: 831, startPoint y: 77, endPoint x: 1057, endPoint y: 79, distance: 225.9
click at [1057, 79] on div "Select HRMS 2 Authorisation 3 Map Employee Data 4 Map Dependant Data 5 Submit H…" at bounding box center [635, 349] width 1271 height 568
click at [28, 29] on img at bounding box center [28, 29] width 24 height 24
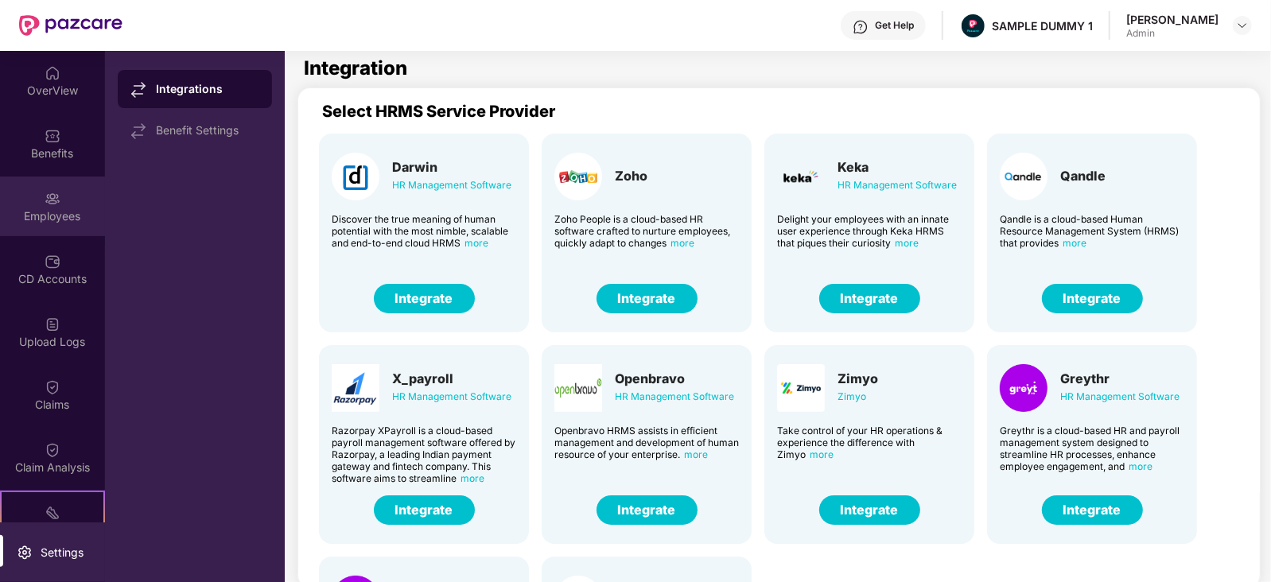
click at [58, 194] on div "Employees" at bounding box center [52, 207] width 105 height 60
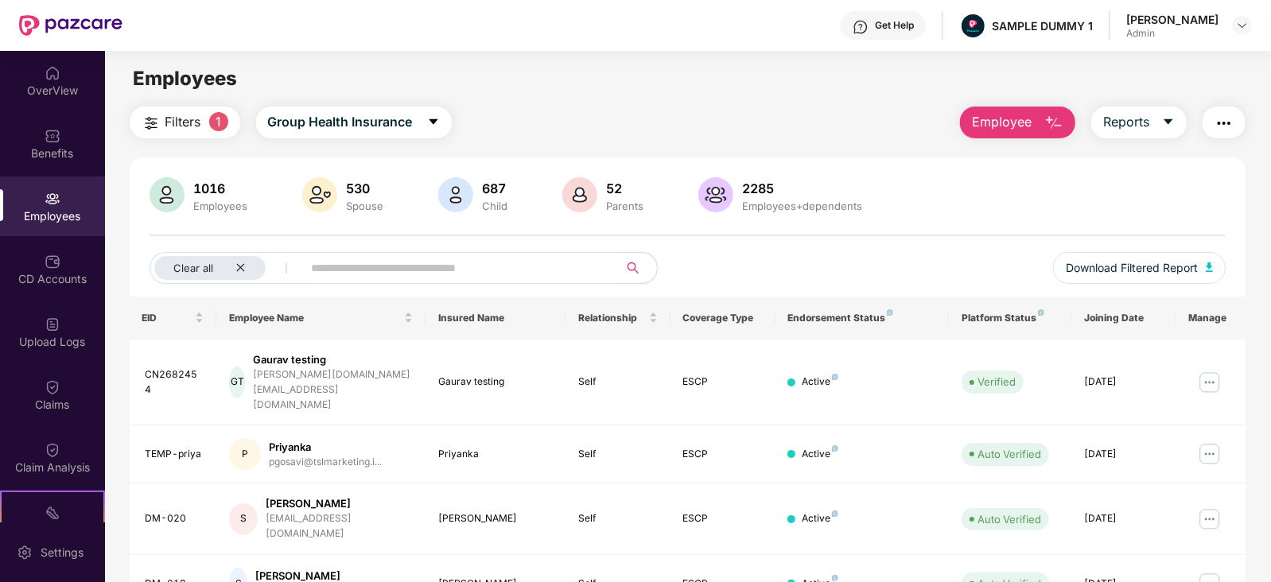
click at [1010, 121] on span "Employee" at bounding box center [1002, 122] width 60 height 20
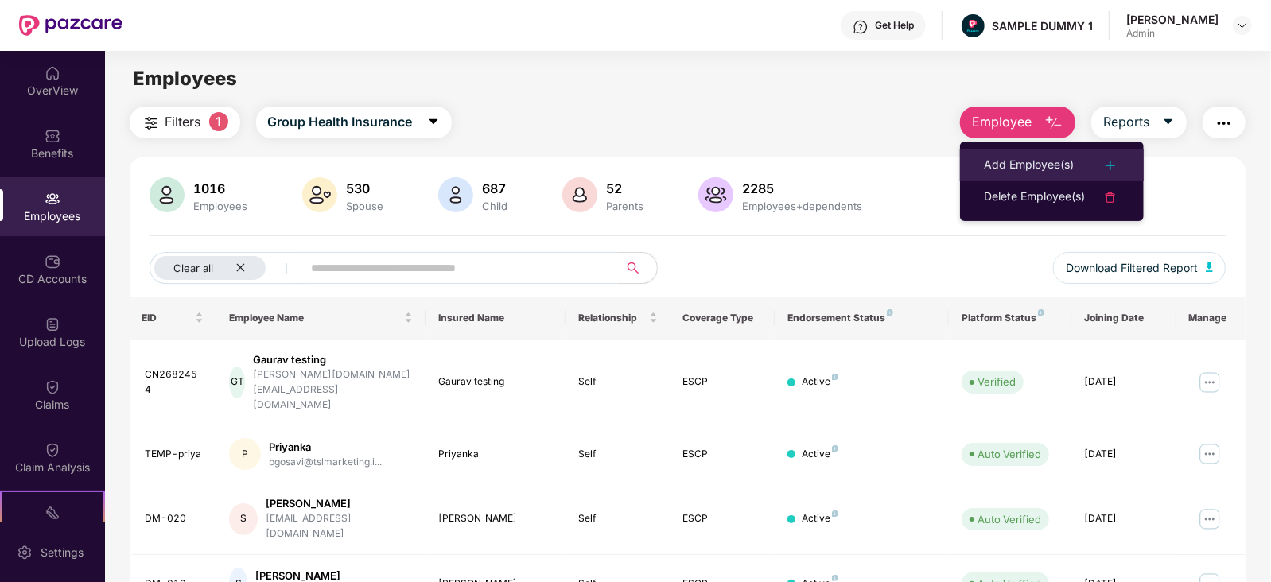
click at [1018, 169] on div "Add Employee(s)" at bounding box center [1029, 165] width 90 height 19
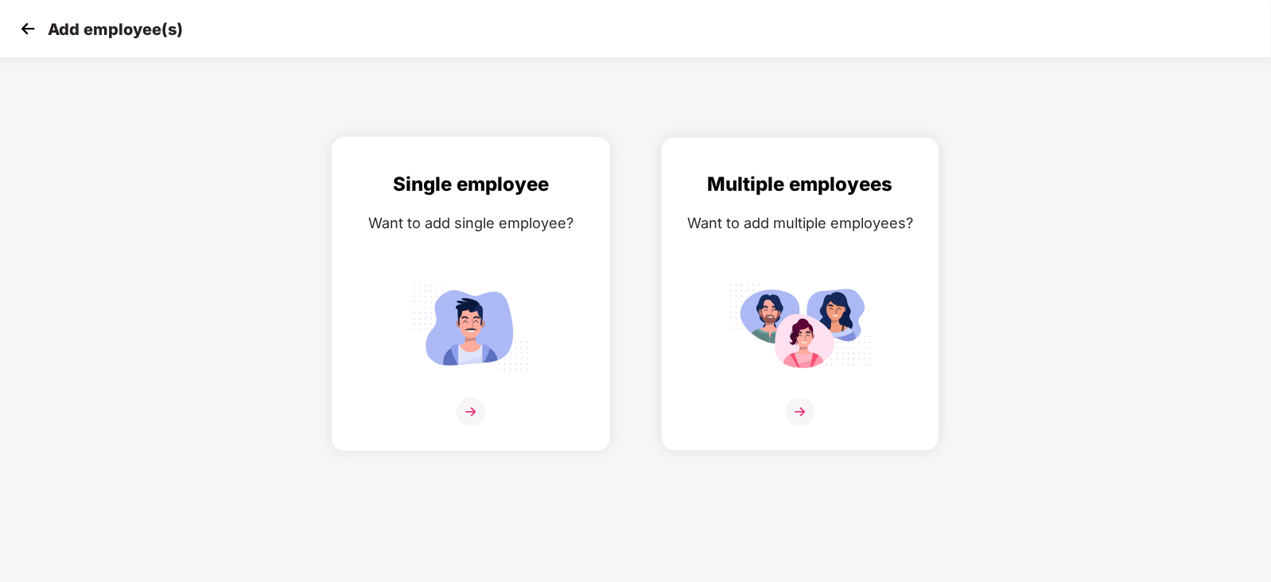
click at [478, 426] on img at bounding box center [471, 412] width 29 height 29
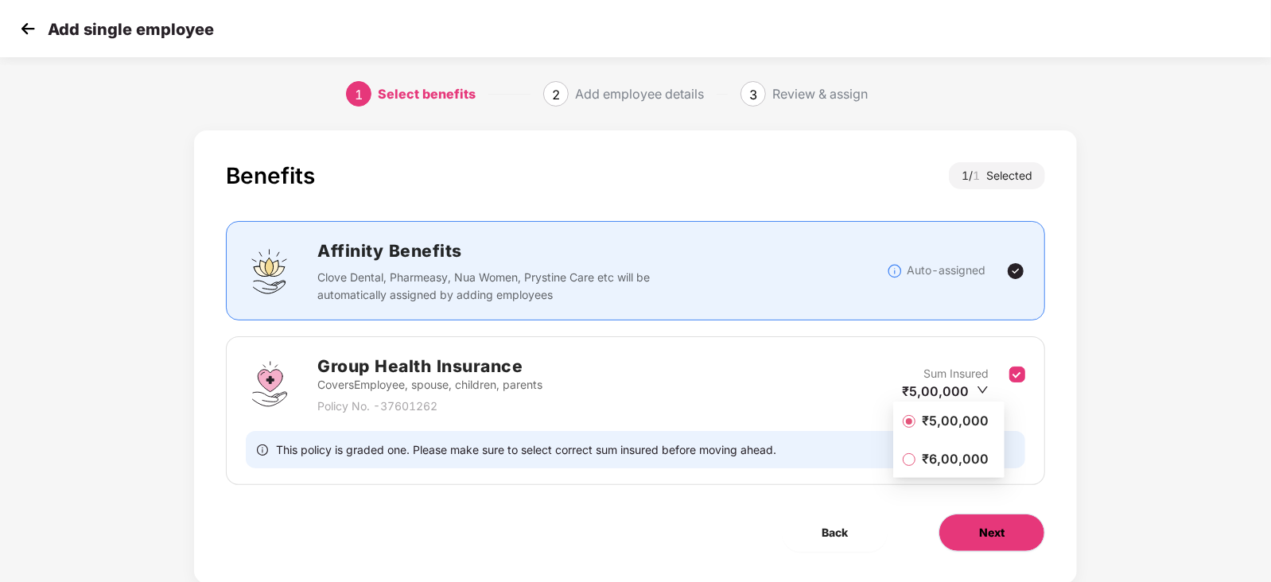
click at [987, 531] on span "Next" at bounding box center [991, 533] width 25 height 18
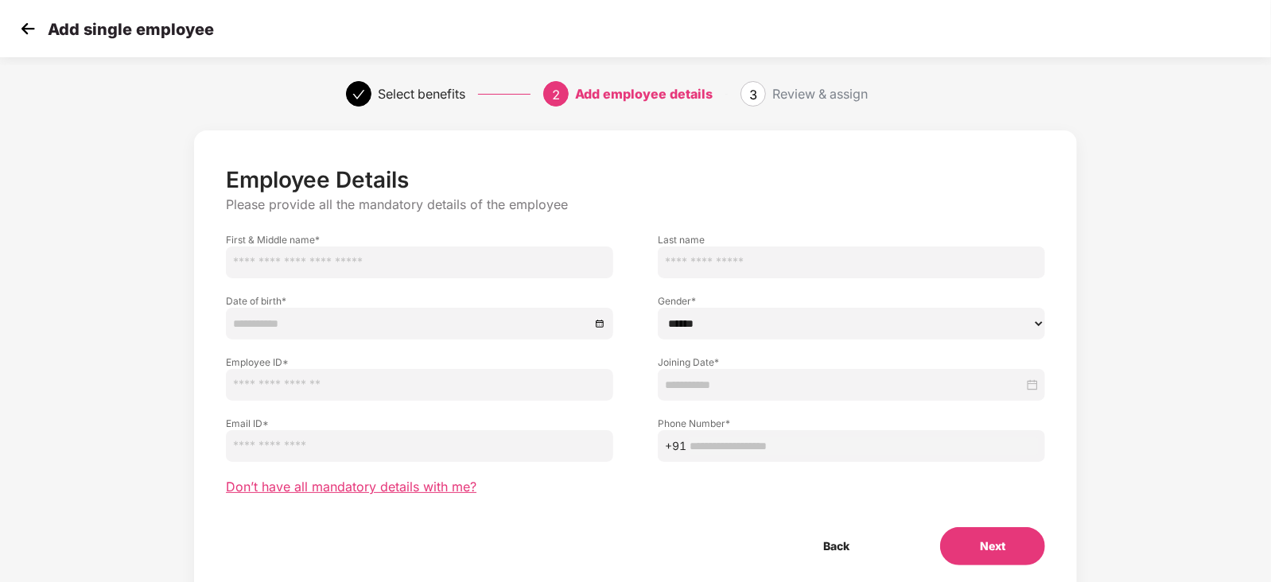
click at [337, 488] on span "Don’t have all mandatory details with me?" at bounding box center [351, 487] width 251 height 17
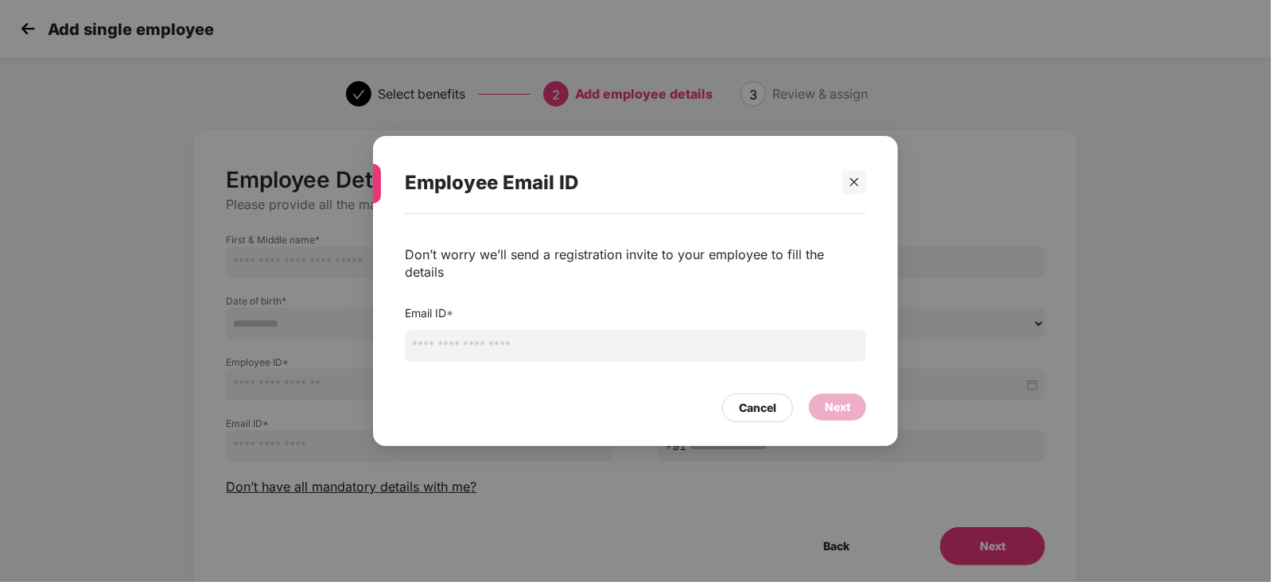
click at [436, 347] on input "email" at bounding box center [635, 346] width 461 height 32
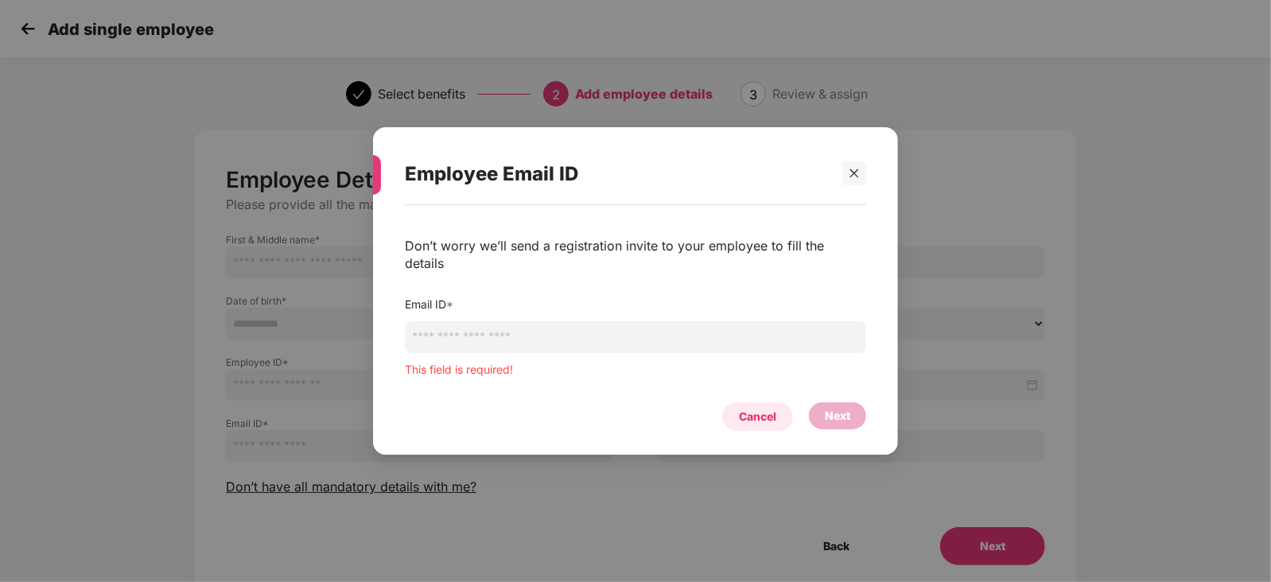
click at [747, 408] on div "Cancel" at bounding box center [757, 417] width 37 height 18
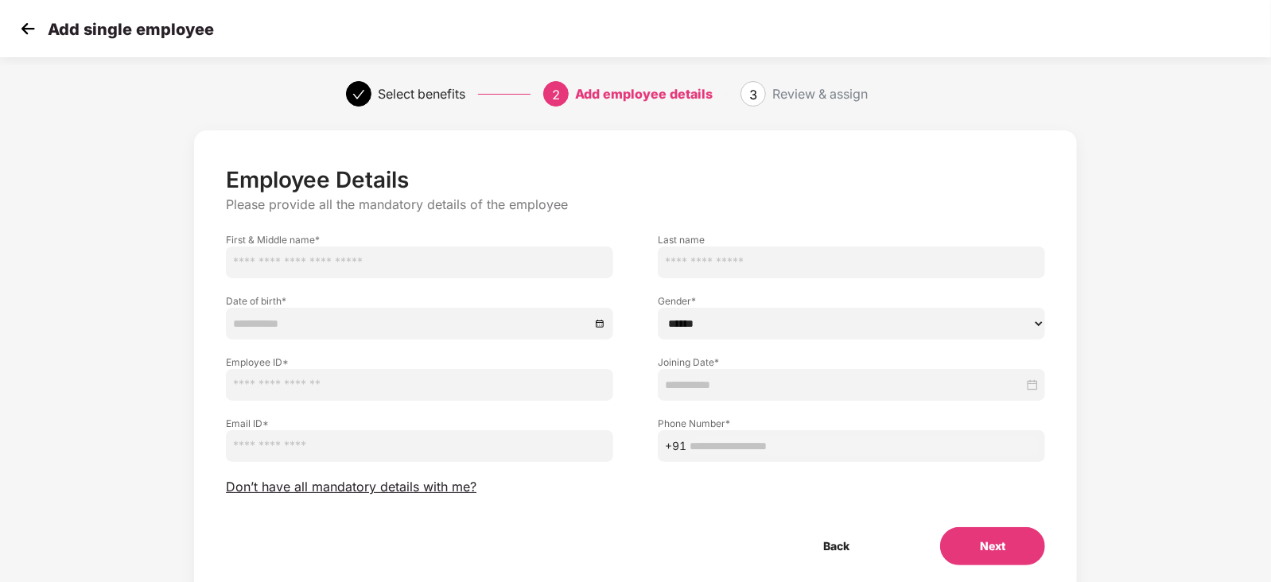
click at [20, 25] on img at bounding box center [28, 29] width 24 height 24
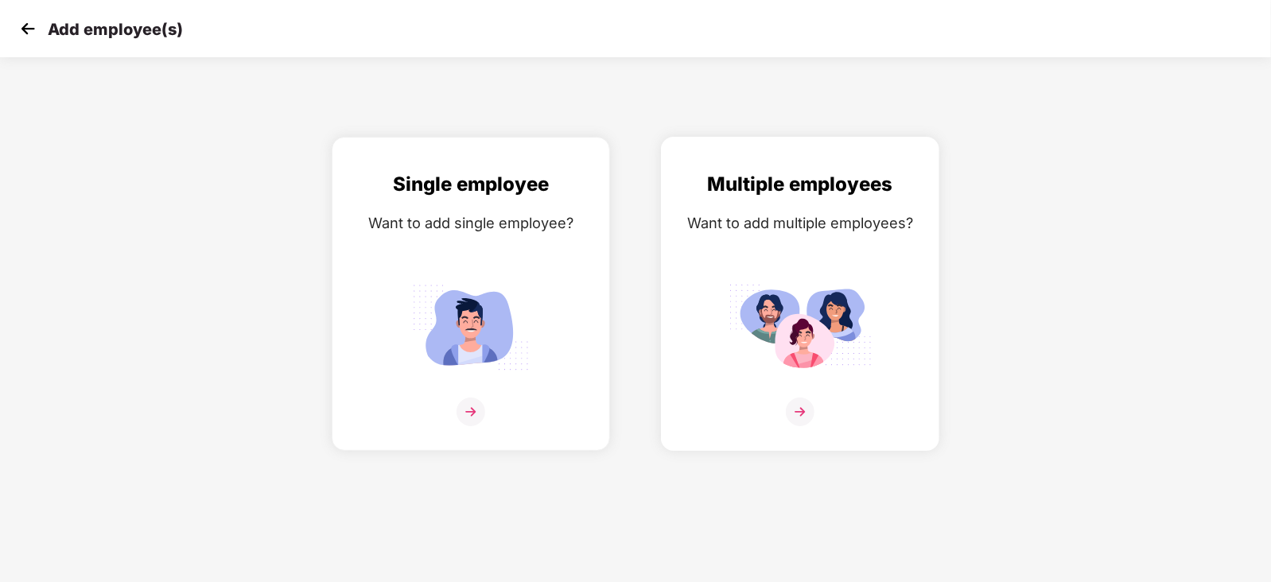
click at [807, 426] on img at bounding box center [800, 412] width 29 height 29
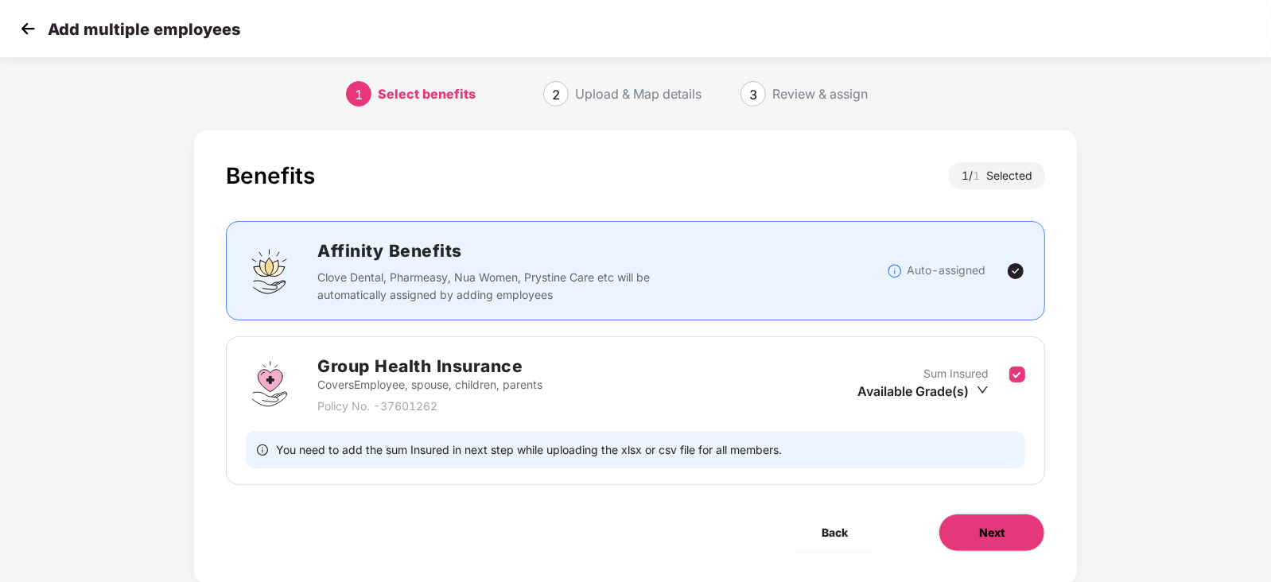
click at [971, 534] on button "Next" at bounding box center [992, 533] width 107 height 38
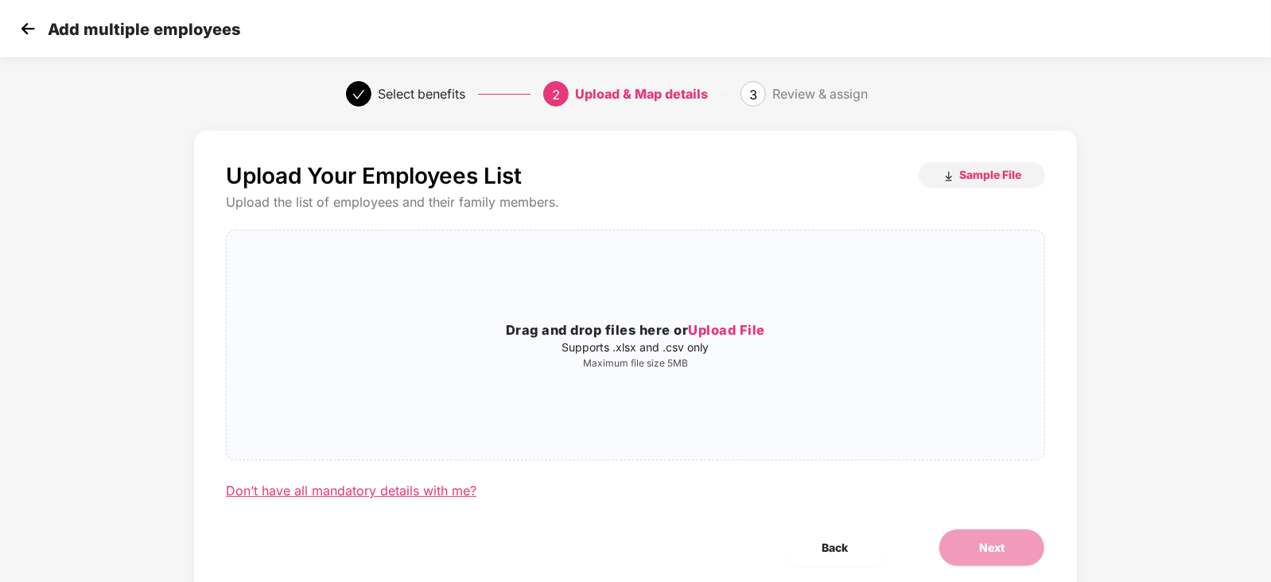
click at [384, 496] on div "Don’t have all mandatory details with me?" at bounding box center [351, 491] width 251 height 17
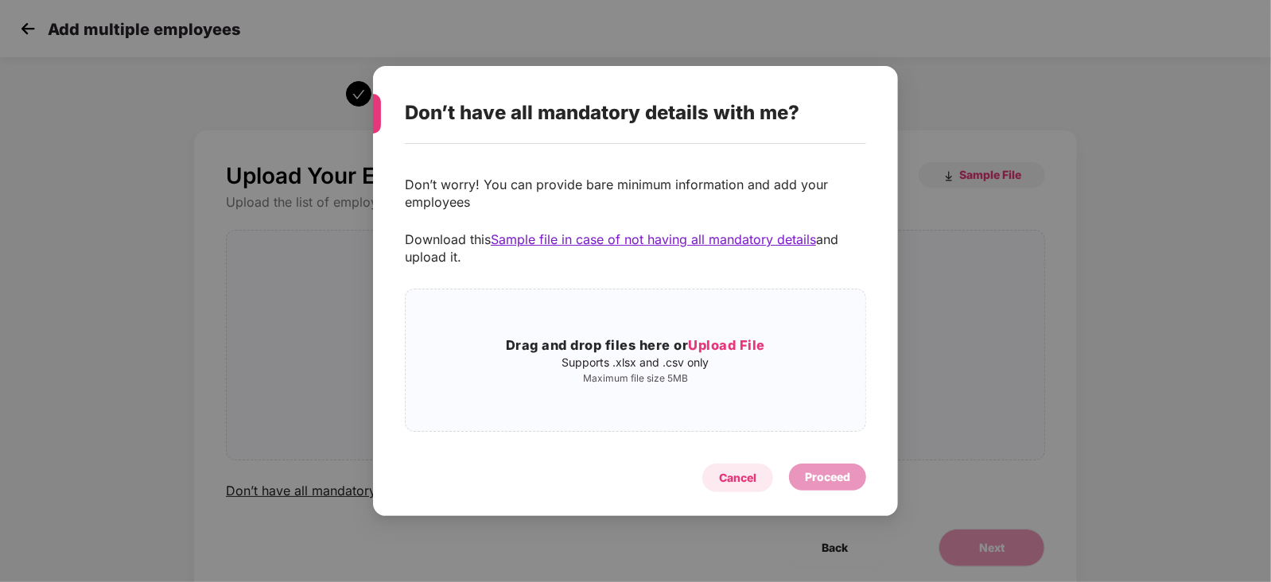
click at [757, 481] on div "Cancel" at bounding box center [737, 478] width 71 height 29
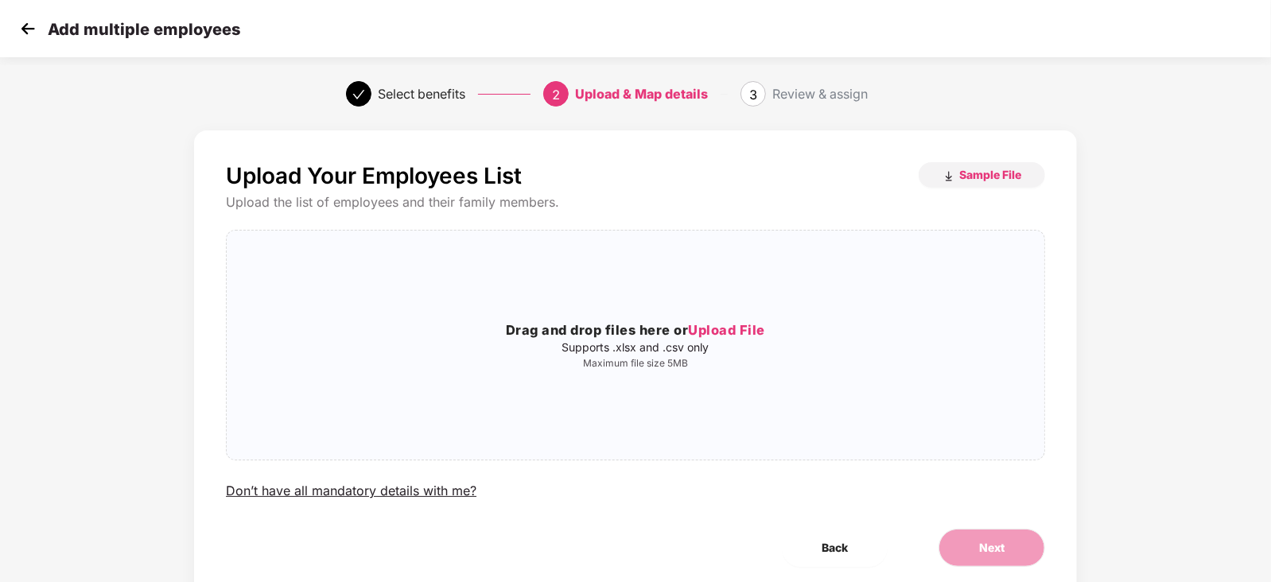
click at [24, 26] on img at bounding box center [28, 29] width 24 height 24
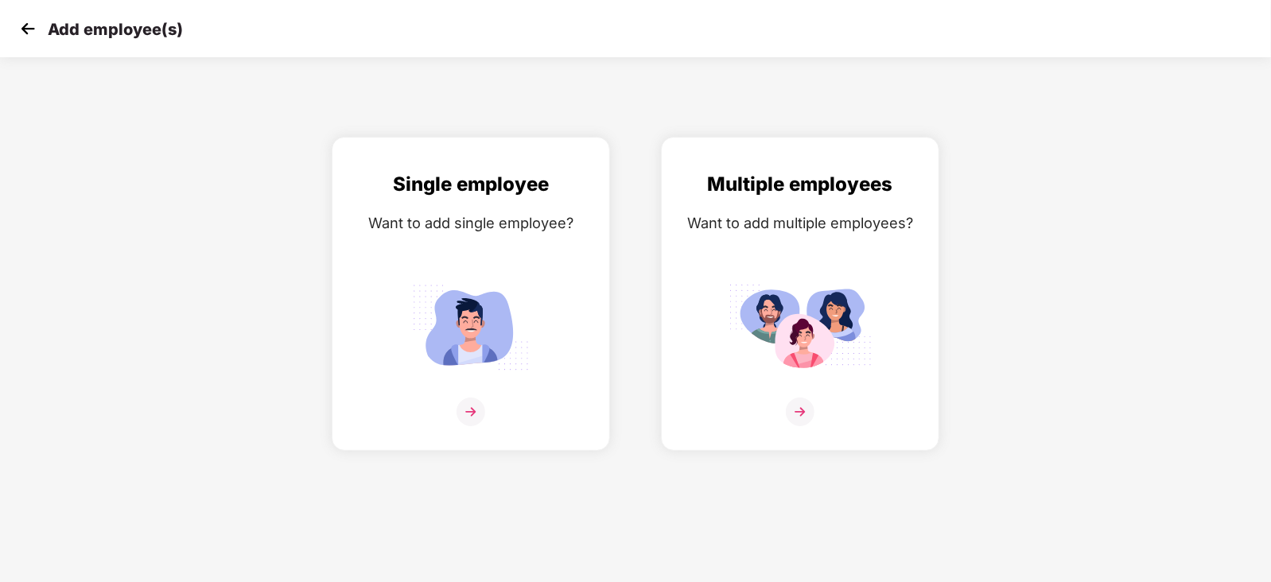
click at [24, 26] on img at bounding box center [28, 29] width 24 height 24
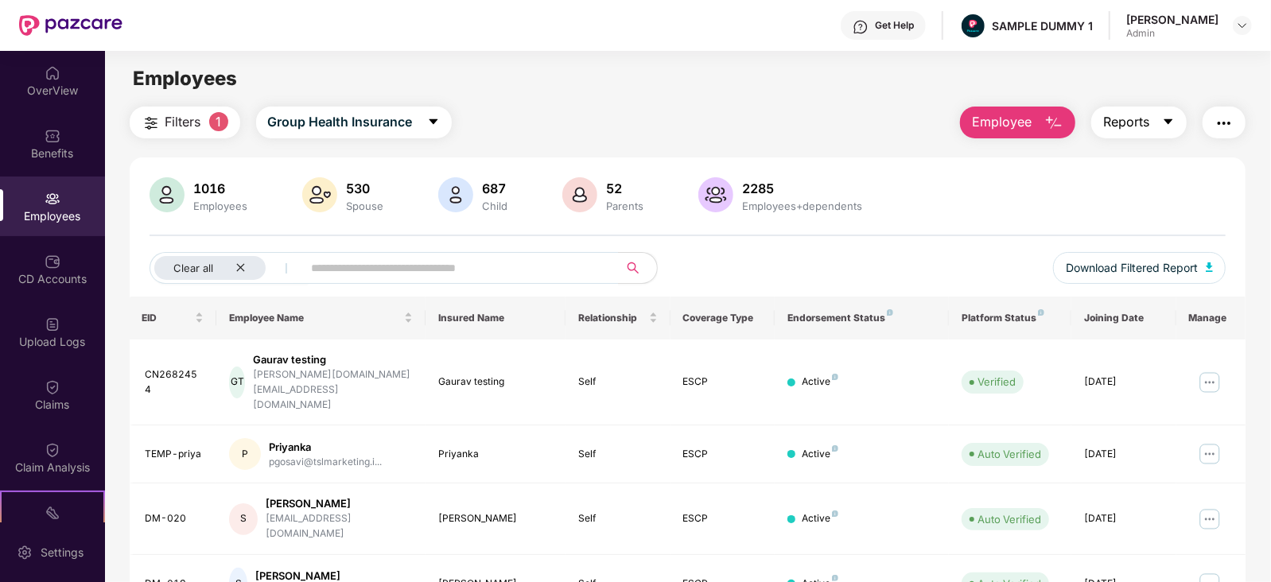
click at [1140, 130] on span "Reports" at bounding box center [1126, 122] width 46 height 20
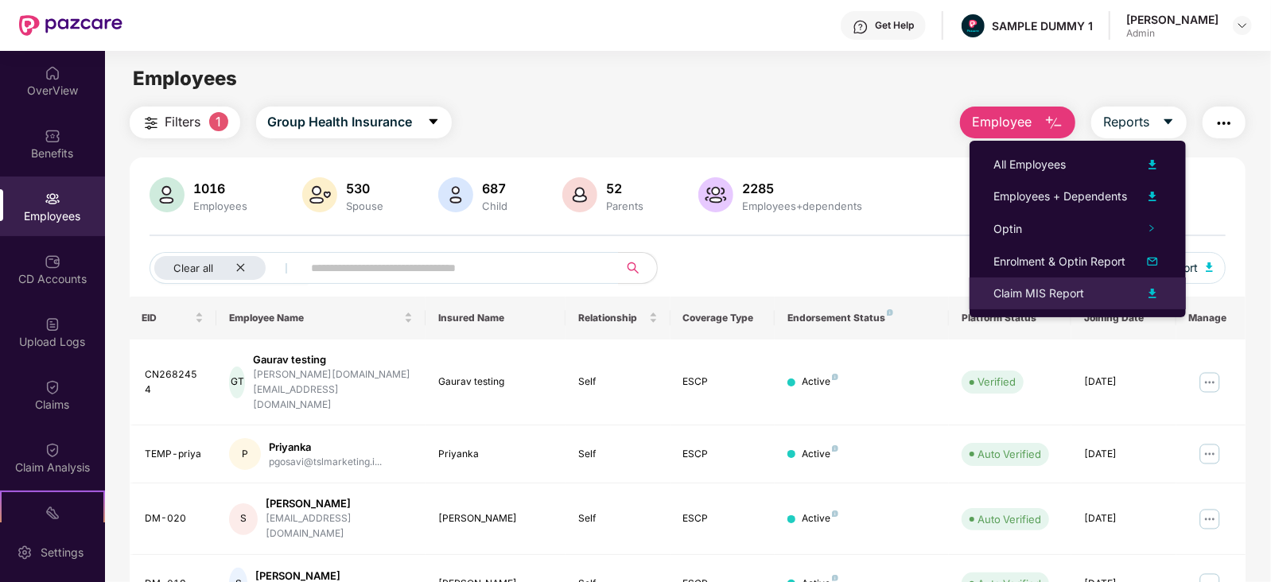
click at [1079, 296] on div "Claim MIS Report" at bounding box center [1039, 294] width 91 height 18
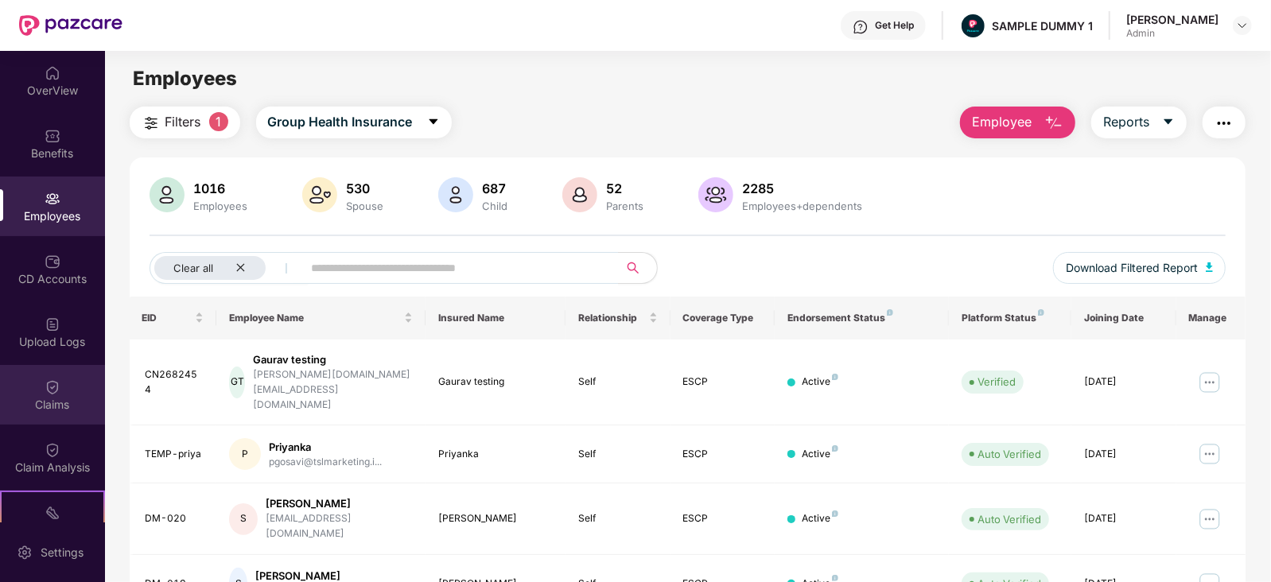
click at [33, 402] on div "Claims" at bounding box center [52, 405] width 105 height 16
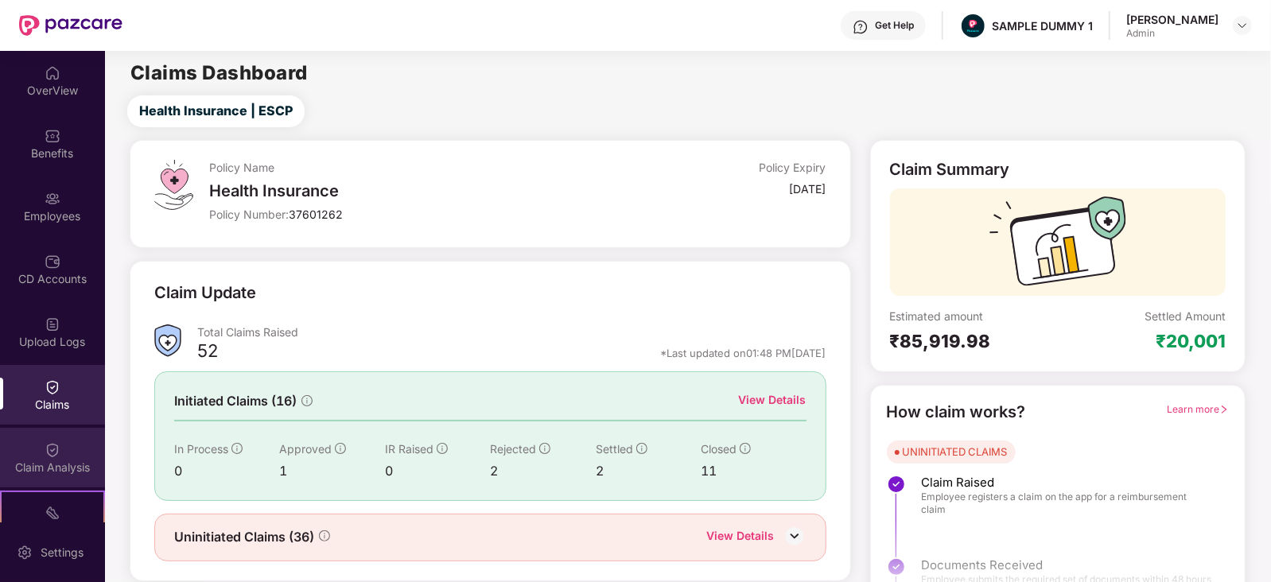
click at [45, 453] on img at bounding box center [53, 450] width 16 height 16
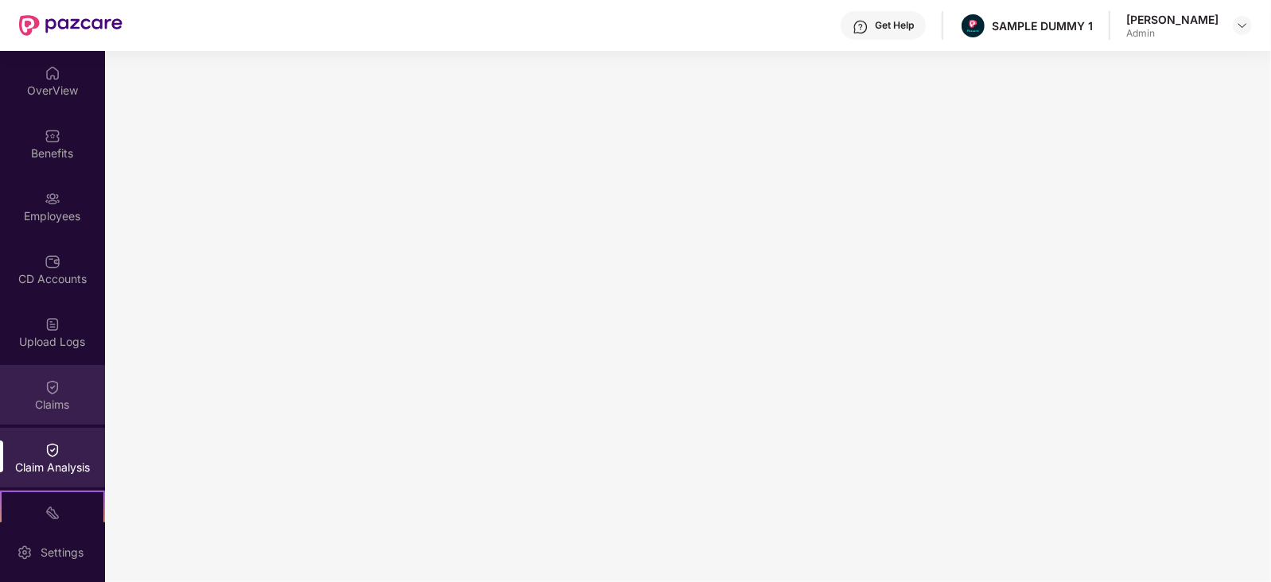
scroll to position [220, 0]
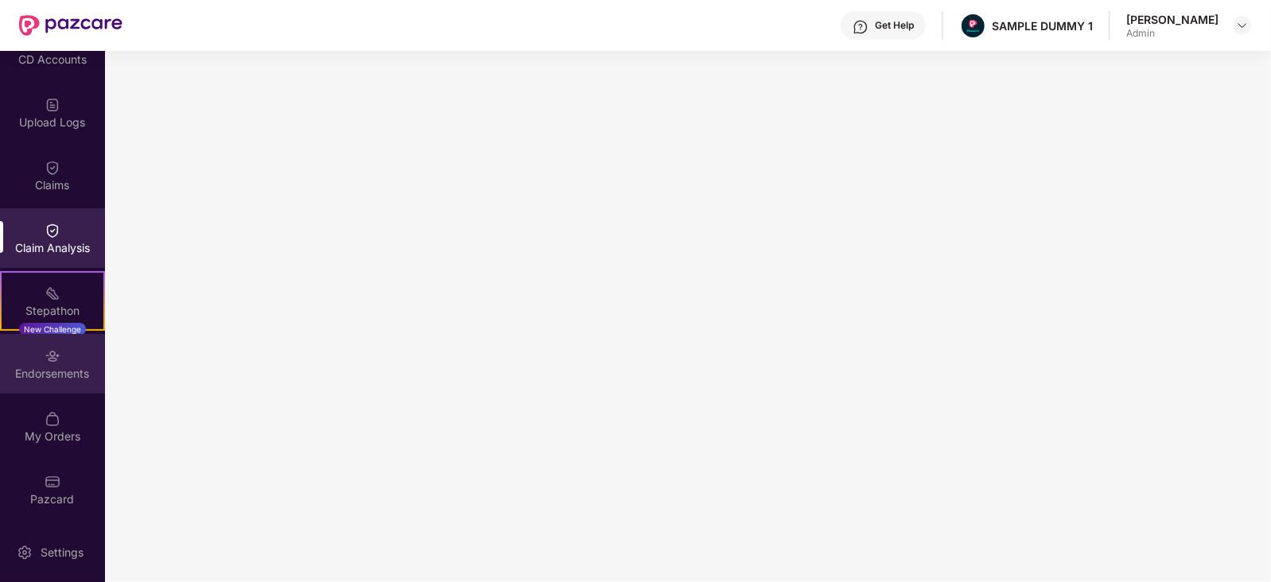
click at [25, 352] on div "Endorsements" at bounding box center [52, 364] width 105 height 60
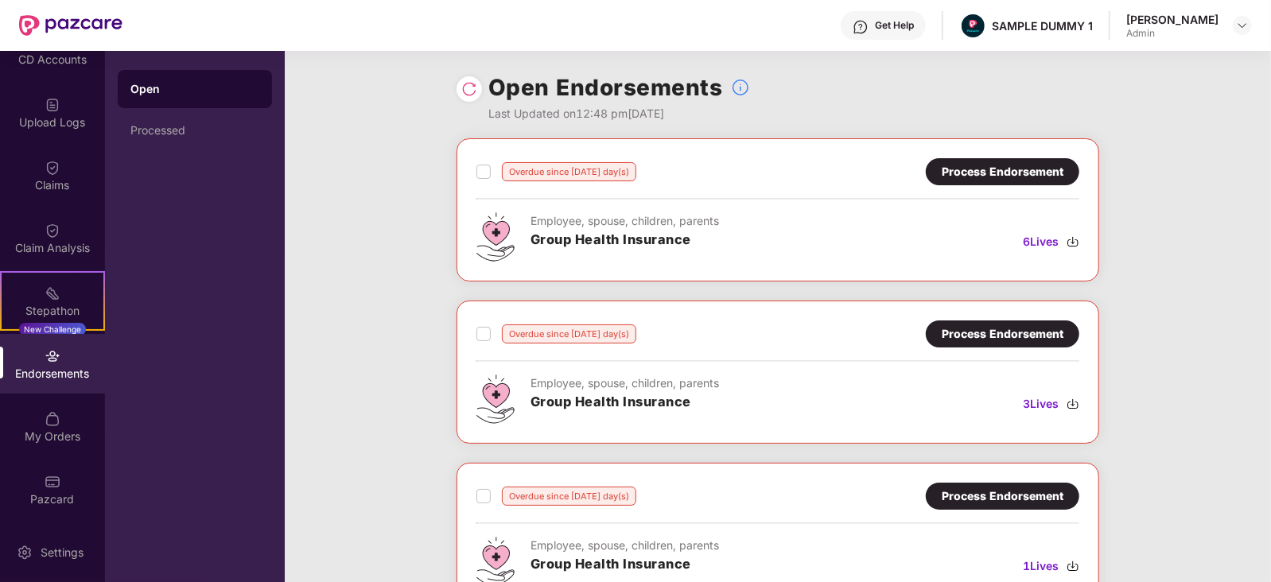
drag, startPoint x: 612, startPoint y: 115, endPoint x: 773, endPoint y: 117, distance: 161.5
click at [773, 117] on div "Open Endorsements Last Updated on 12:48 pm, 10 Sep 2025" at bounding box center [778, 95] width 643 height 88
click at [160, 118] on div "Processed" at bounding box center [195, 130] width 154 height 38
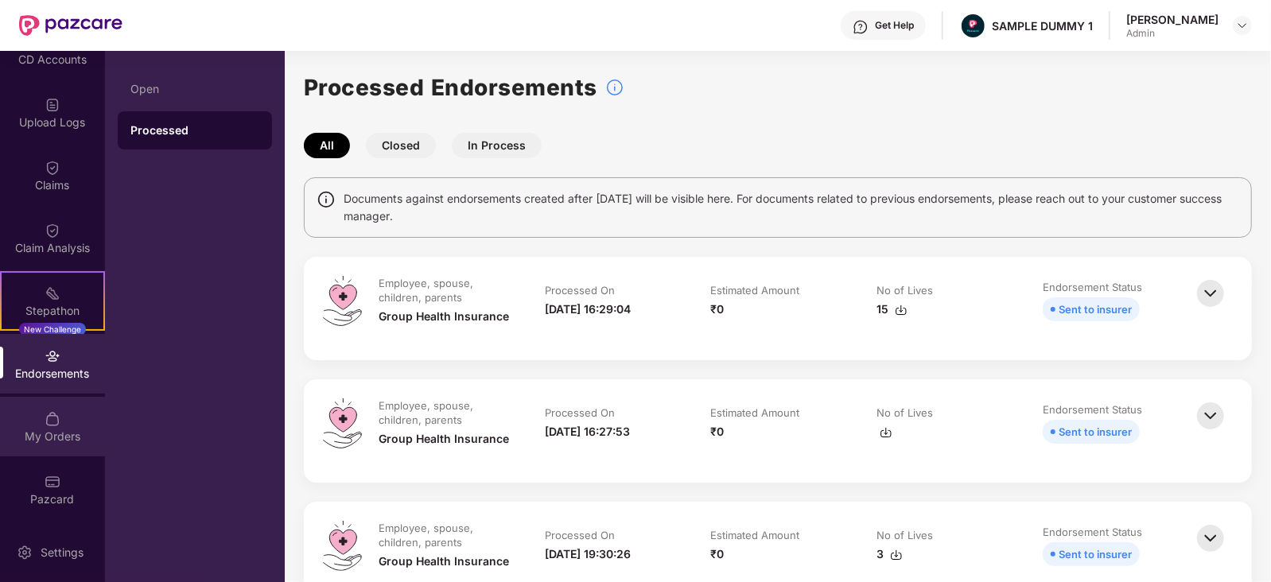
click at [40, 438] on div "My Orders" at bounding box center [52, 437] width 105 height 16
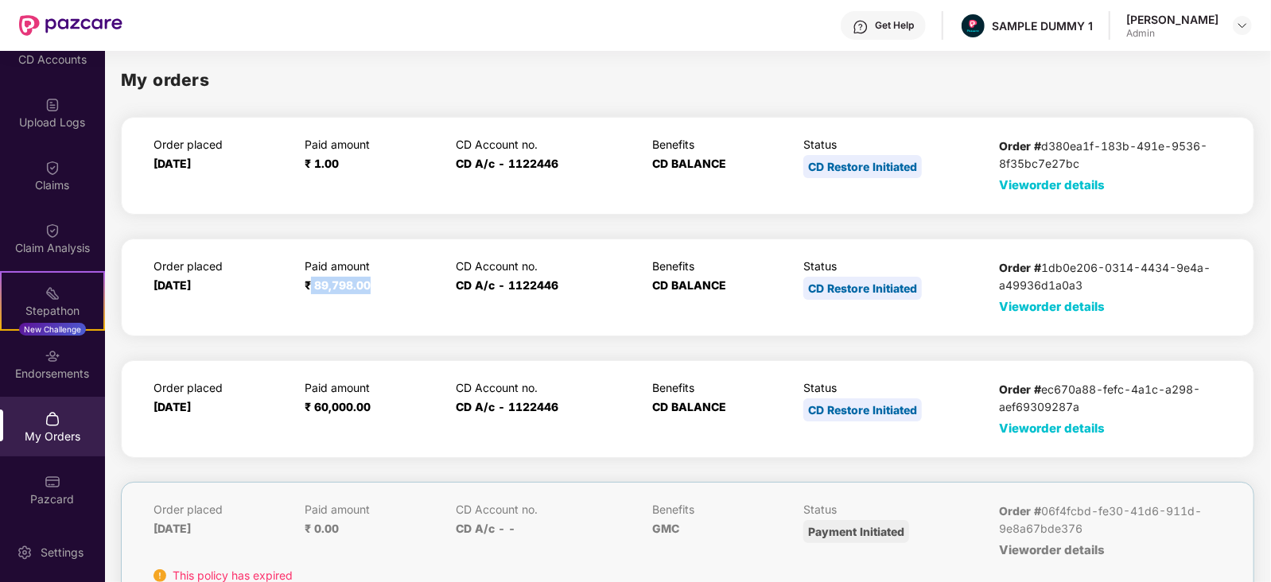
drag, startPoint x: 311, startPoint y: 286, endPoint x: 398, endPoint y: 283, distance: 86.7
click at [398, 283] on div "Paid amount ₹ 89,798.00" at bounding box center [372, 287] width 134 height 56
drag, startPoint x: 150, startPoint y: 286, endPoint x: 253, endPoint y: 286, distance: 102.6
click at [253, 286] on div "Order placed 06 Sept 2024 Paid amount ₹ 89,798.00 CD Account no. CD A/c - 11224…" at bounding box center [688, 288] width 1134 height 98
click at [1073, 302] on span "View order details" at bounding box center [1052, 306] width 106 height 15
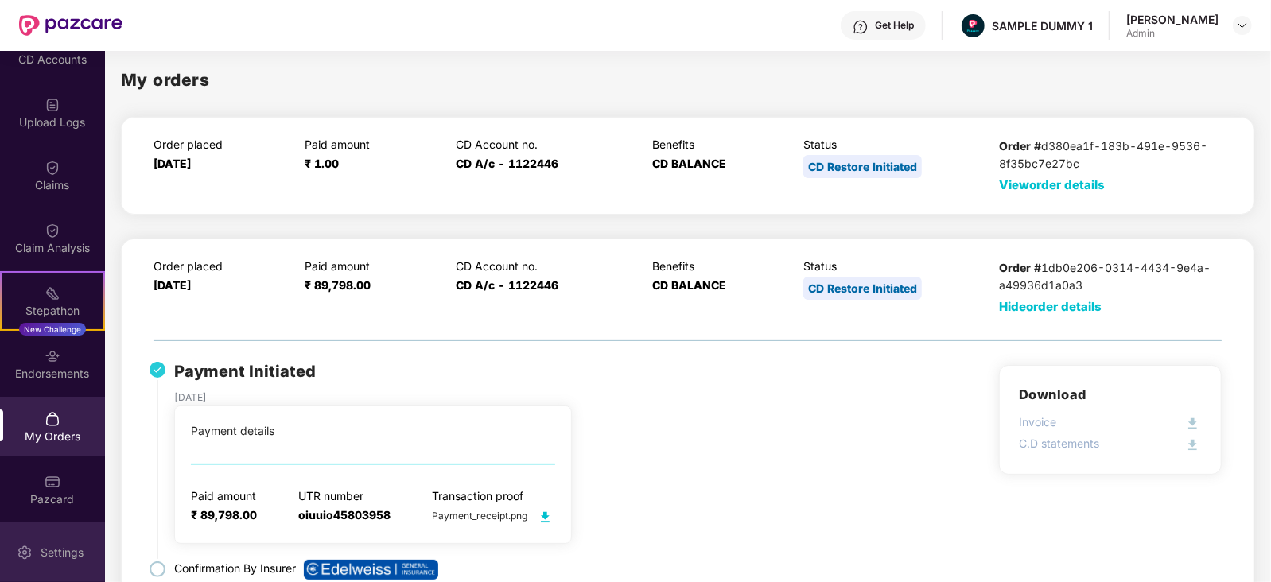
click at [24, 541] on div "Settings" at bounding box center [52, 553] width 105 height 60
